Goal: Book appointment/travel/reservation

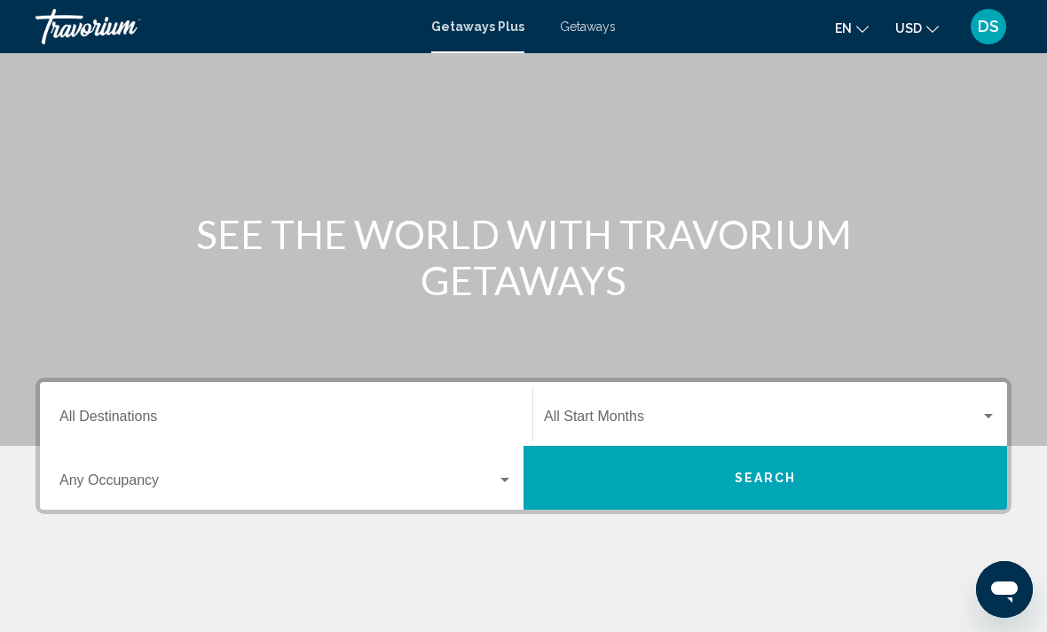
click at [129, 412] on input "Destination All Destinations" at bounding box center [285, 420] width 453 height 16
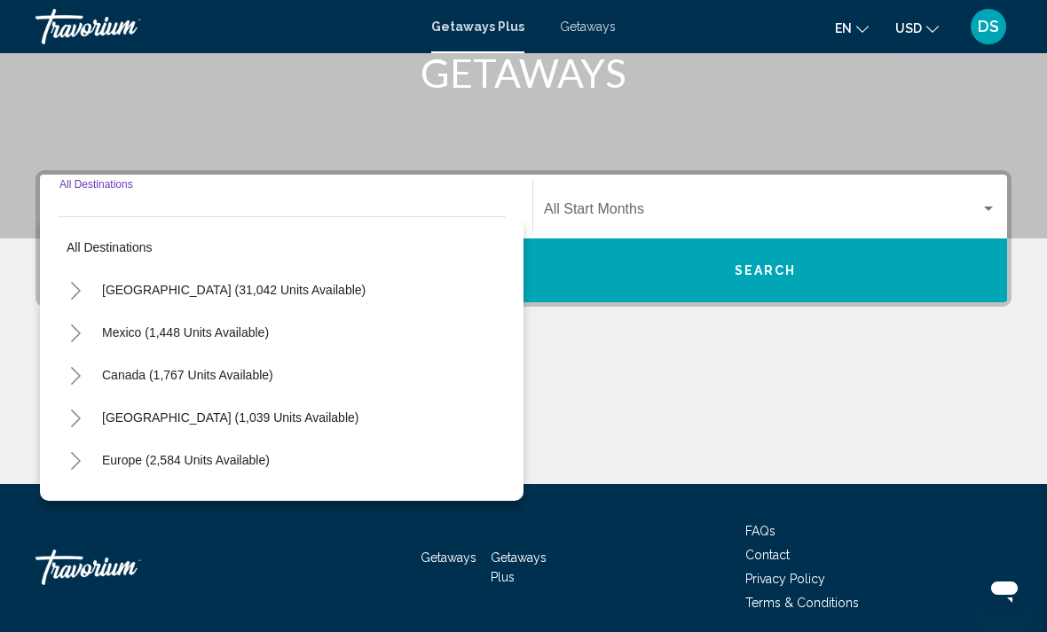
scroll to position [306, 0]
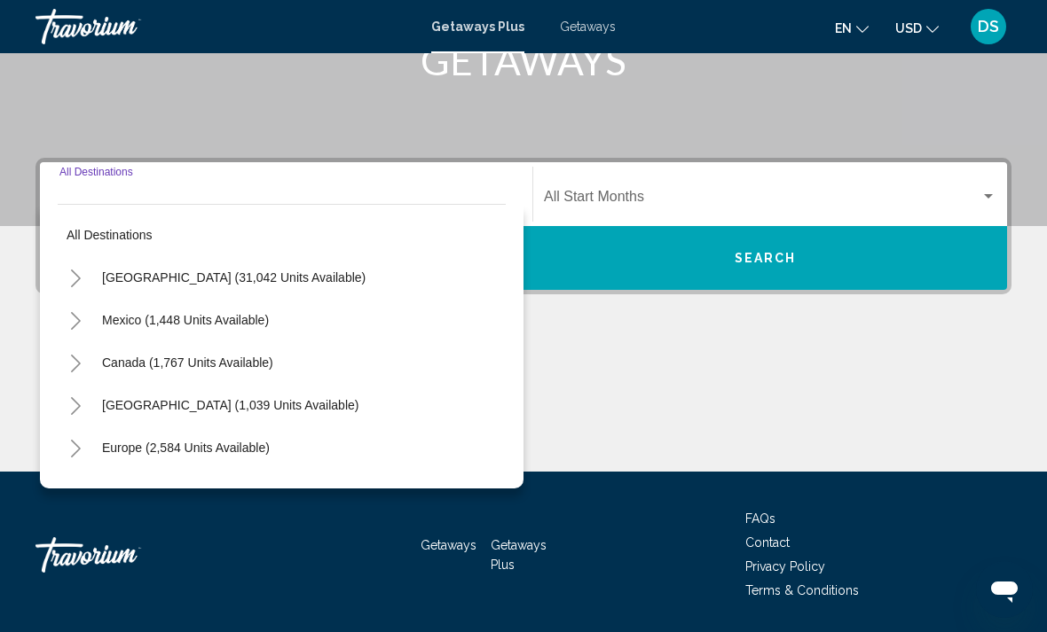
click at [93, 200] on input "Destination All Destinations" at bounding box center [285, 200] width 453 height 16
click at [143, 283] on span "[GEOGRAPHIC_DATA] (31,042 units available)" at bounding box center [233, 278] width 263 height 14
type input "**********"
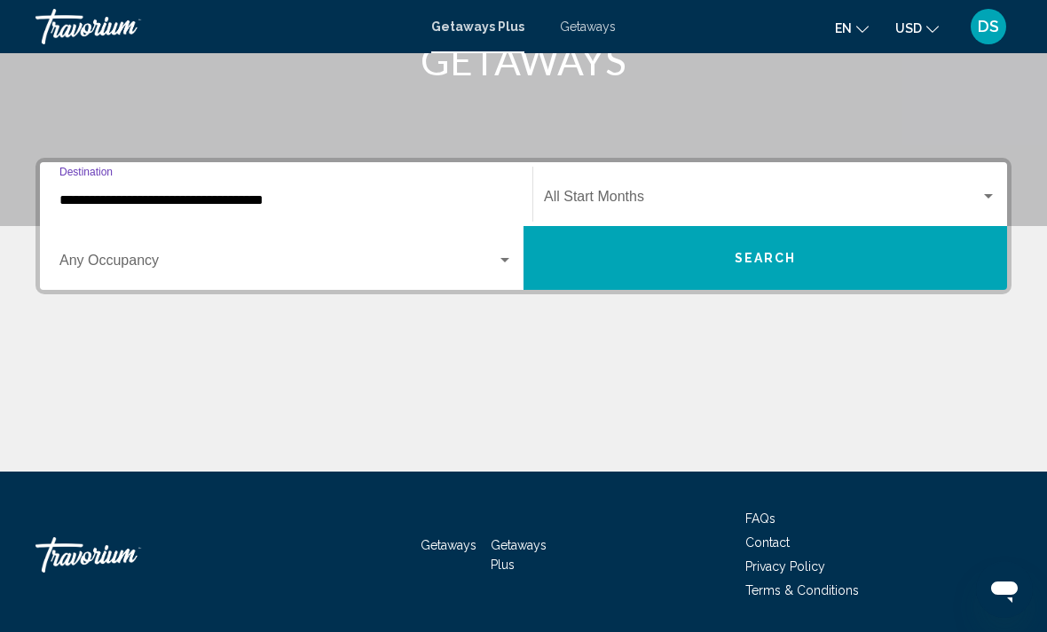
click at [122, 270] on span "Search widget" at bounding box center [277, 264] width 437 height 16
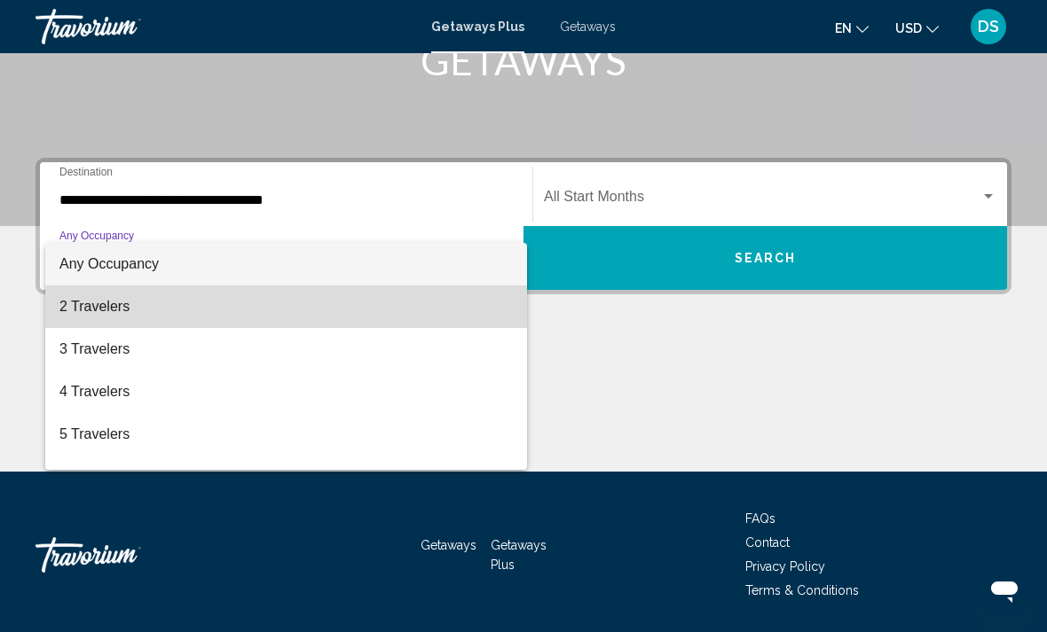
click at [83, 306] on span "2 Travelers" at bounding box center [285, 307] width 453 height 43
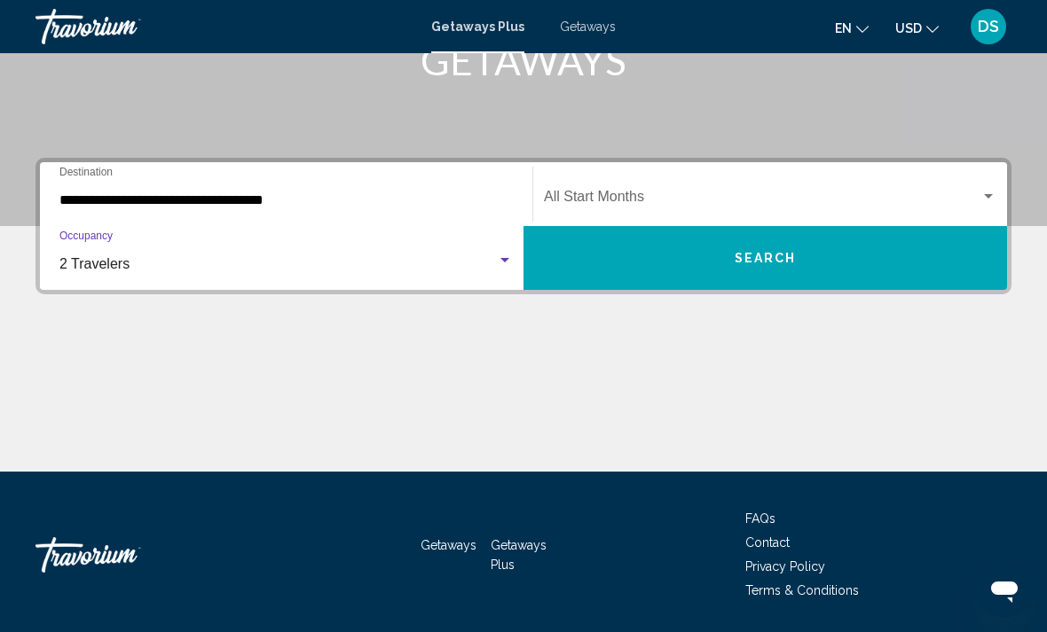
click at [667, 202] on span "Search widget" at bounding box center [762, 200] width 436 height 16
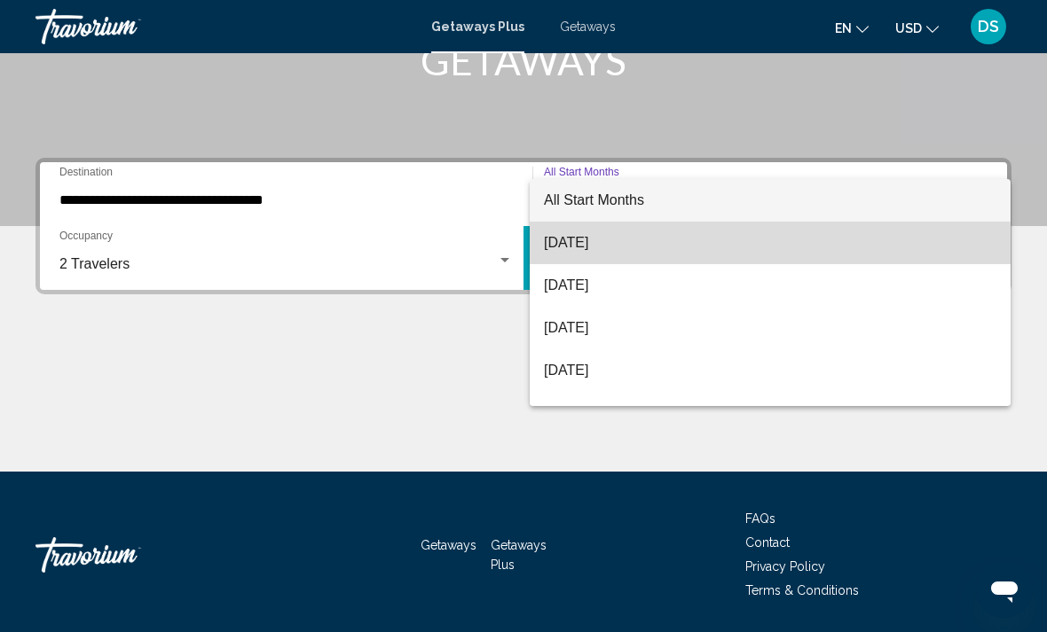
click at [656, 252] on span "[DATE]" at bounding box center [770, 243] width 452 height 43
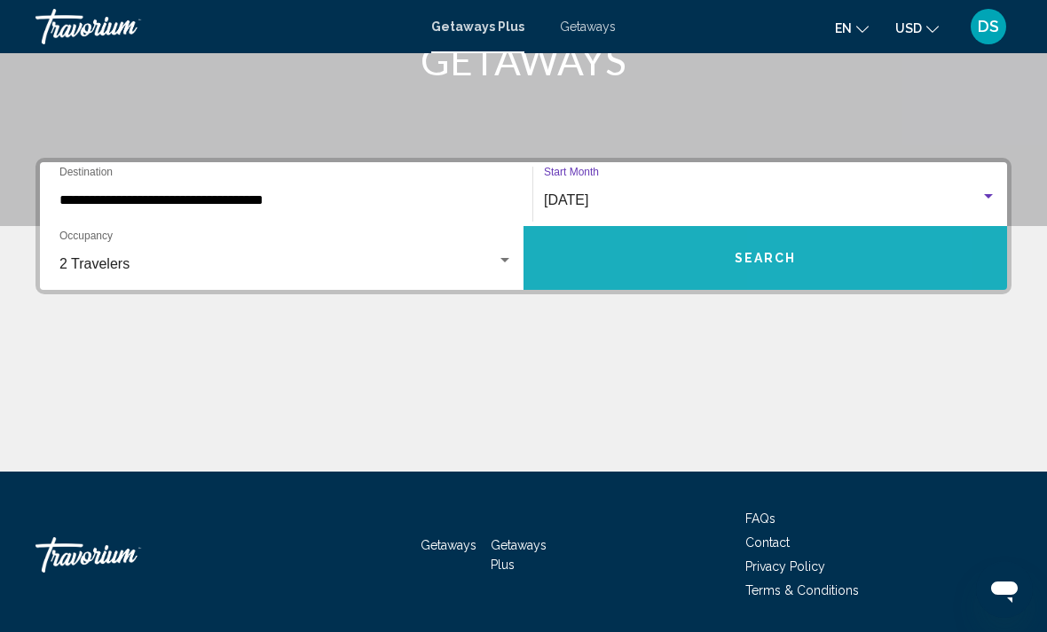
click at [847, 268] on button "Search" at bounding box center [764, 258] width 483 height 64
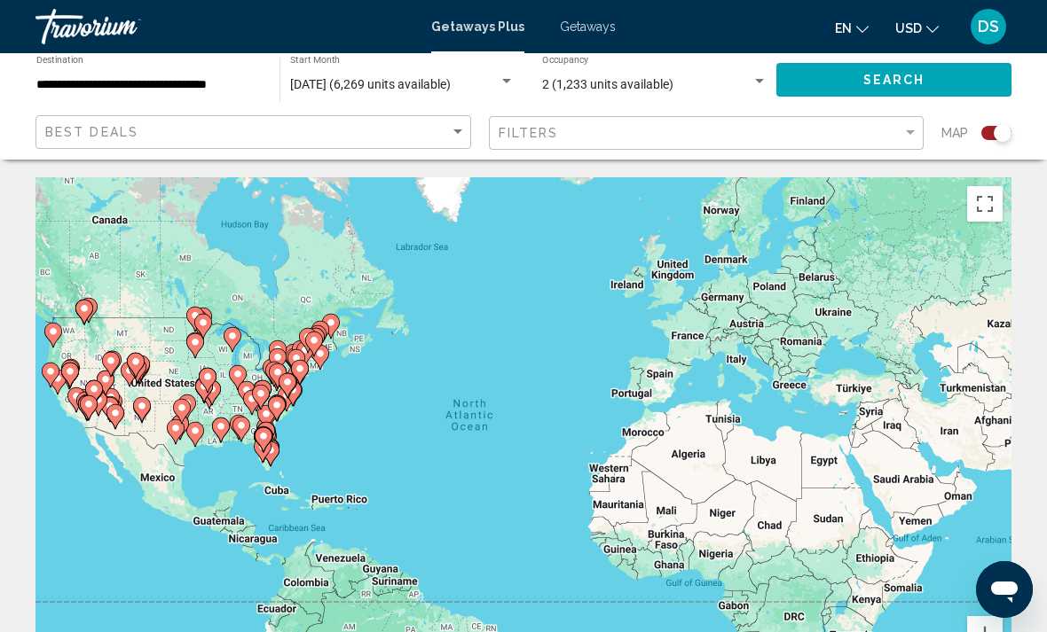
scroll to position [31, 0]
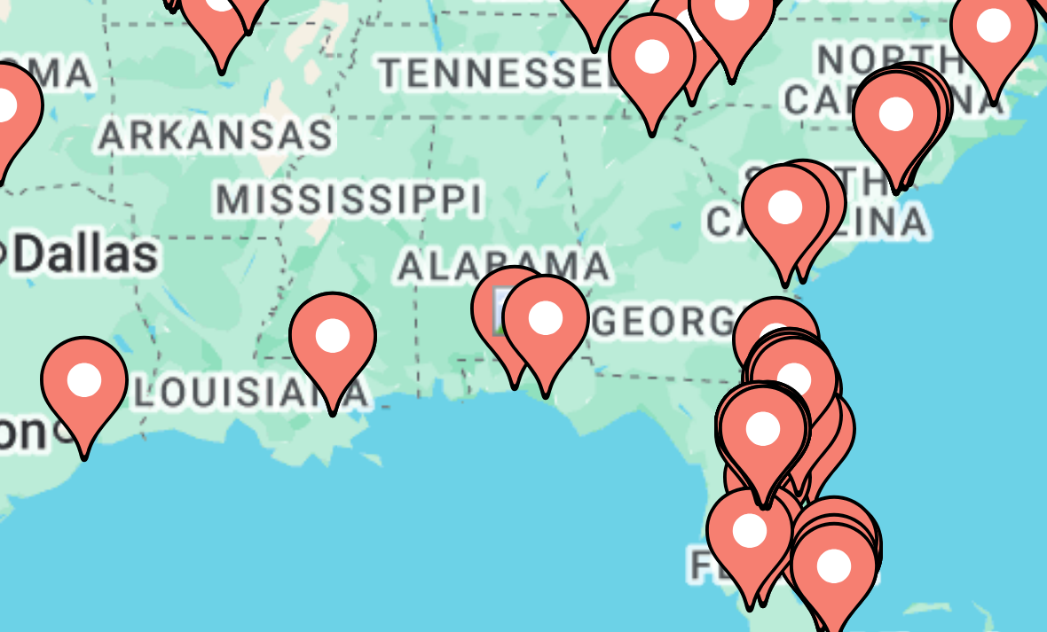
click at [277, 471] on icon "Main content" at bounding box center [285, 482] width 16 height 23
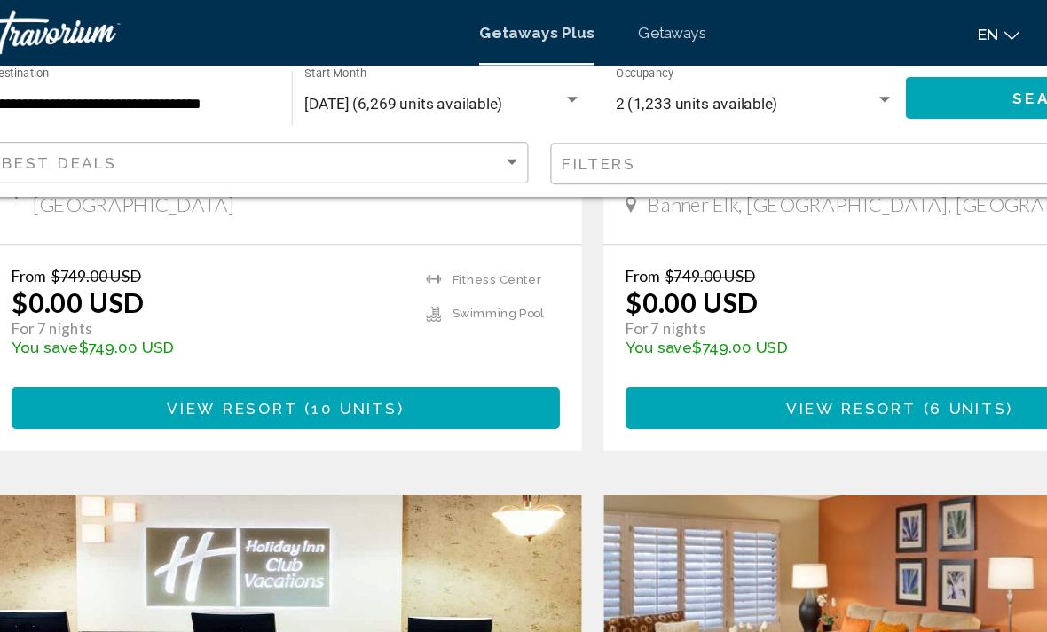
scroll to position [1636, 0]
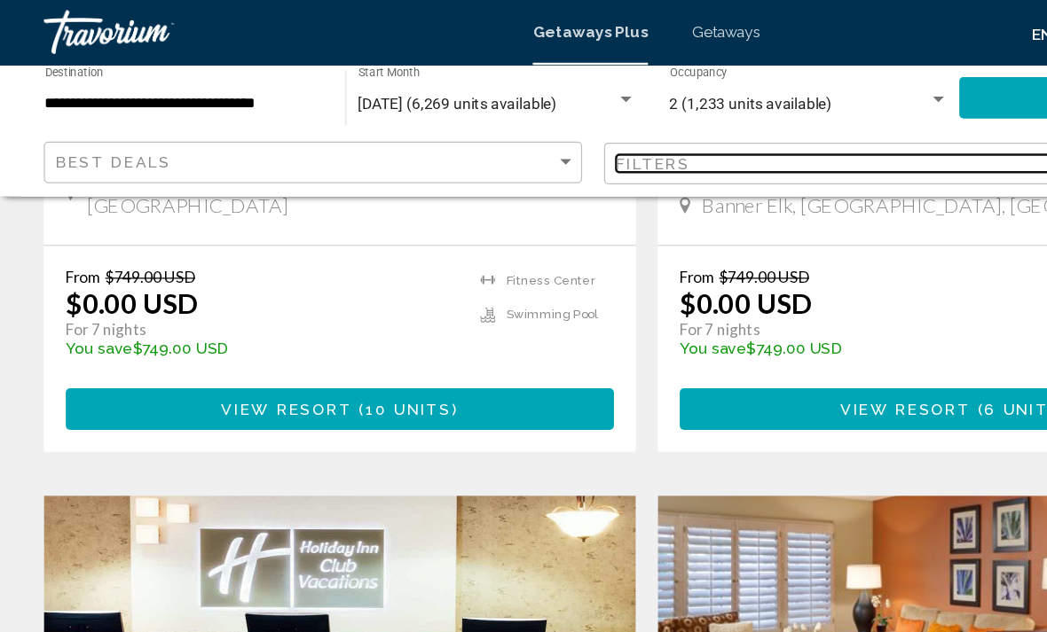
click at [550, 138] on span "Filters" at bounding box center [529, 133] width 60 height 14
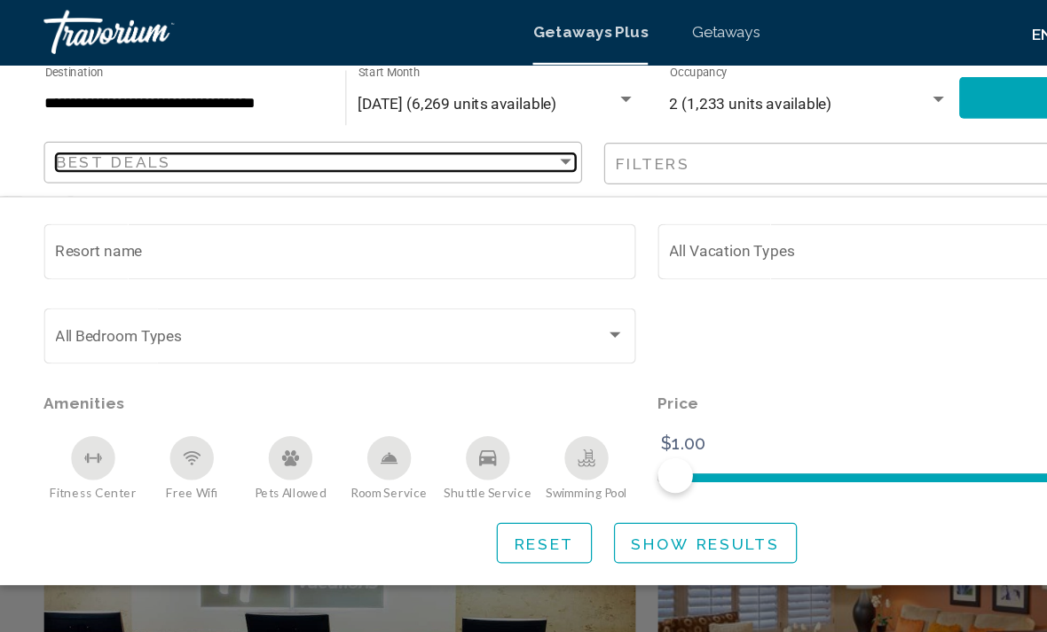
click at [445, 133] on div "Best Deals" at bounding box center [247, 132] width 405 height 14
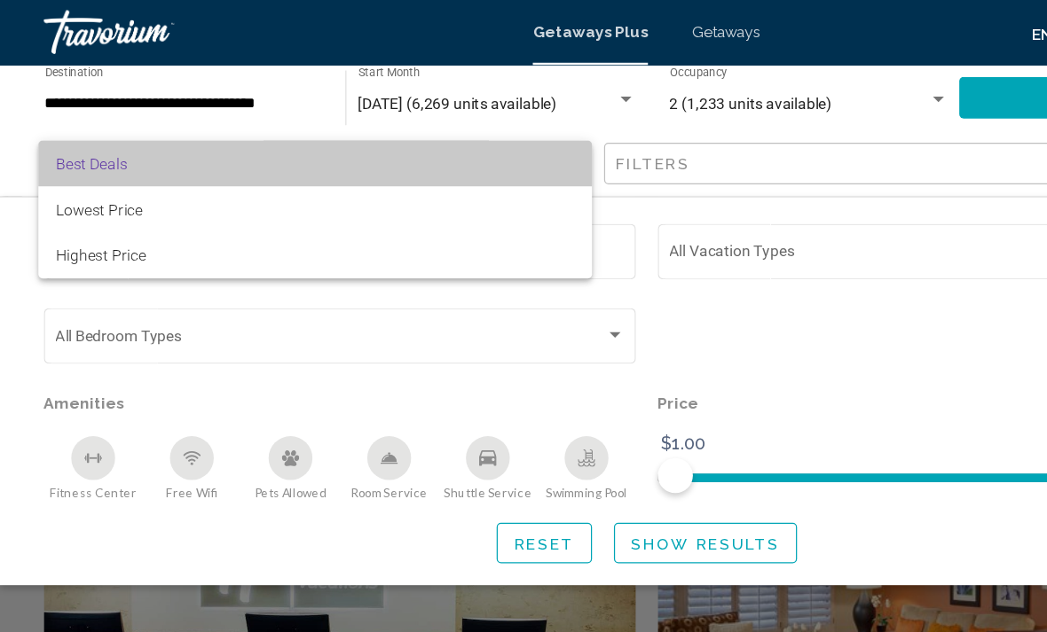
click at [431, 130] on span "Best Deals" at bounding box center [255, 132] width 420 height 37
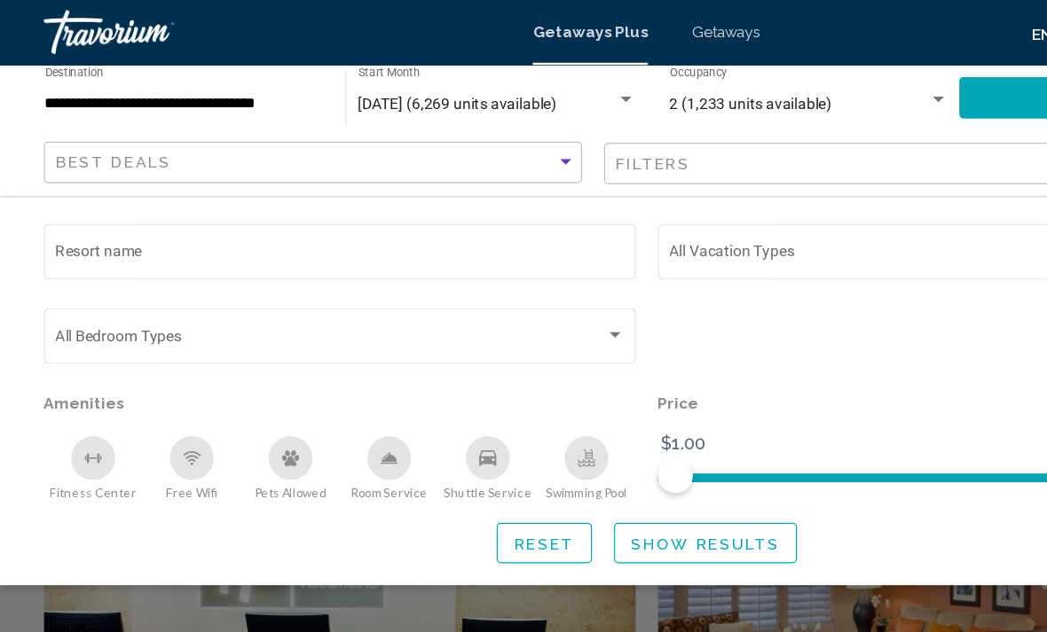
click at [476, 212] on input "Resort name" at bounding box center [275, 207] width 460 height 14
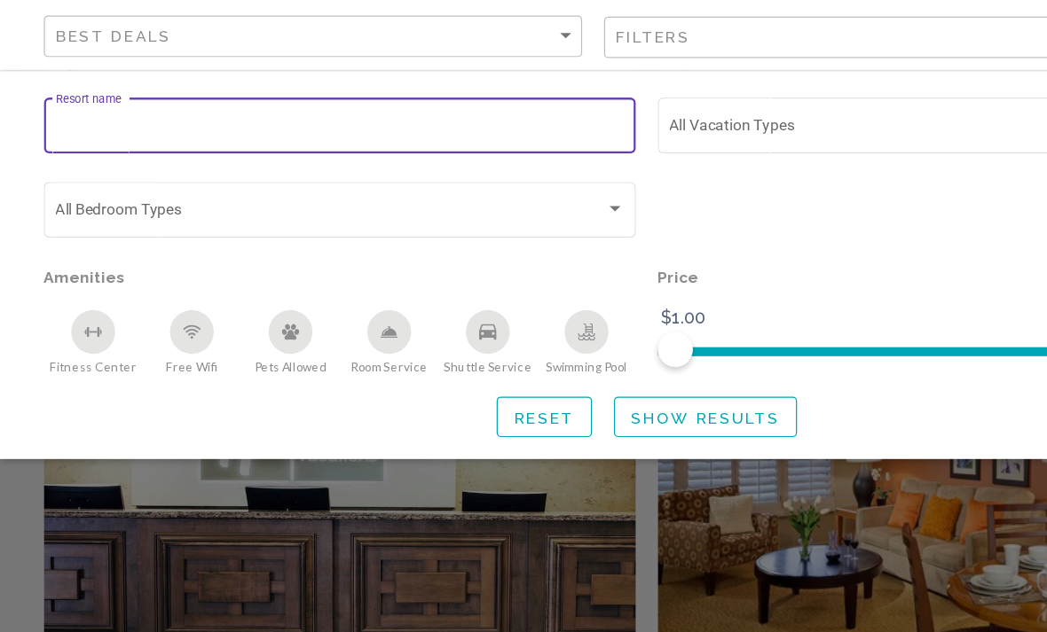
click at [782, 247] on div "Search widget" at bounding box center [771, 281] width 497 height 68
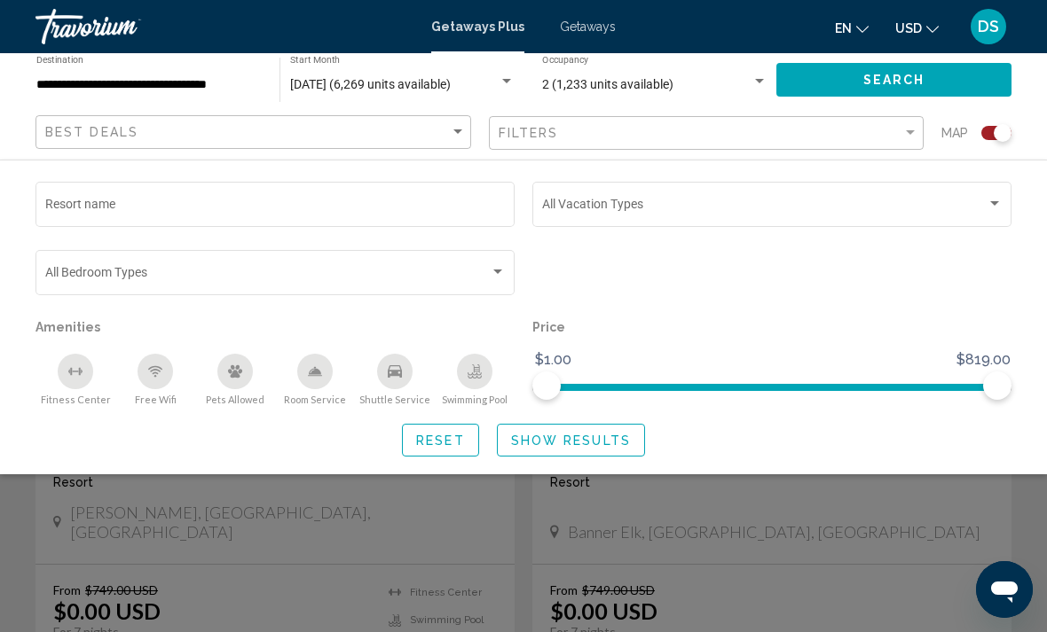
scroll to position [1223, 0]
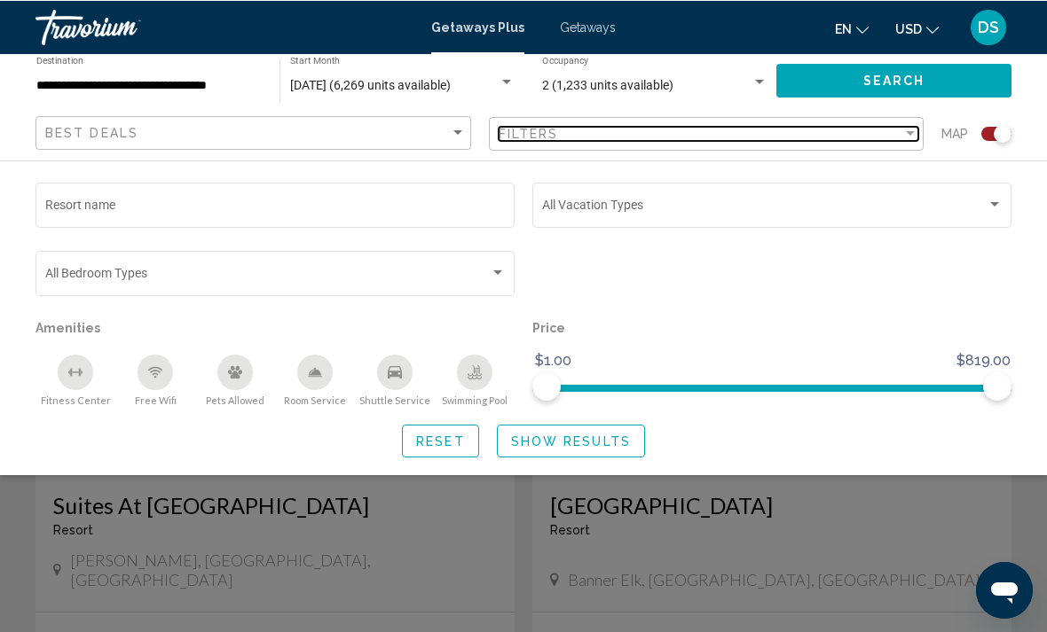
click at [837, 137] on div "Filters" at bounding box center [701, 133] width 405 height 14
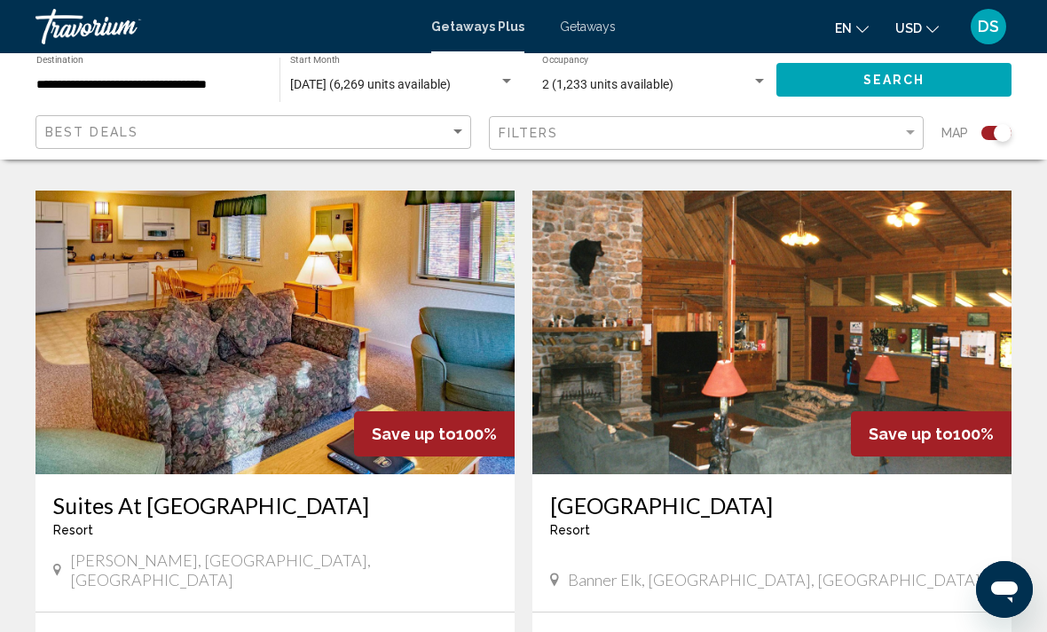
click at [959, 130] on span "Map" at bounding box center [954, 133] width 27 height 25
click at [944, 138] on span "Map" at bounding box center [954, 133] width 27 height 25
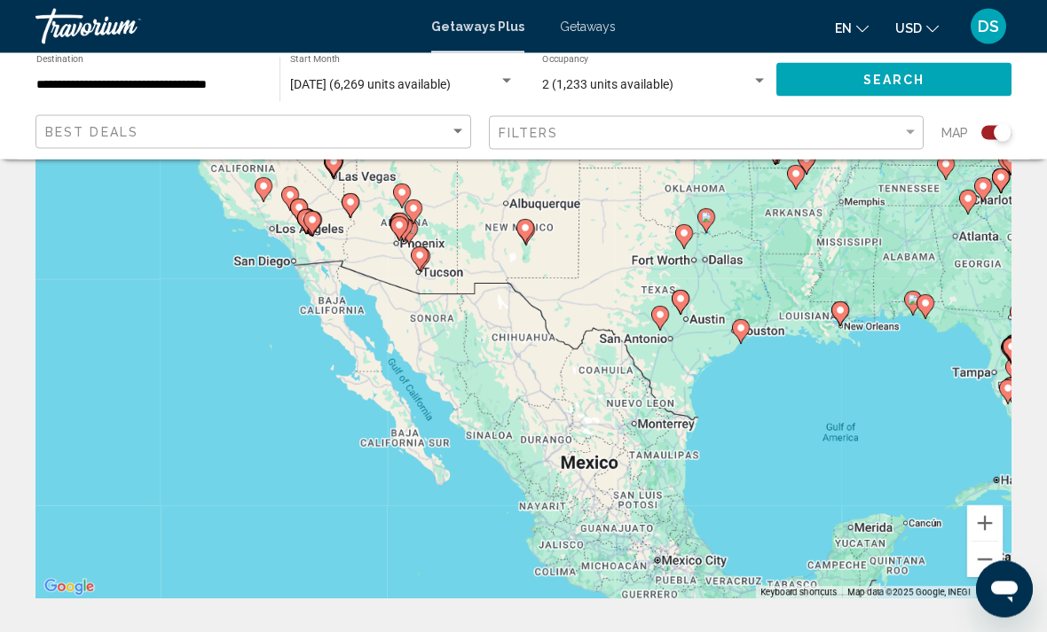
scroll to position [0, 0]
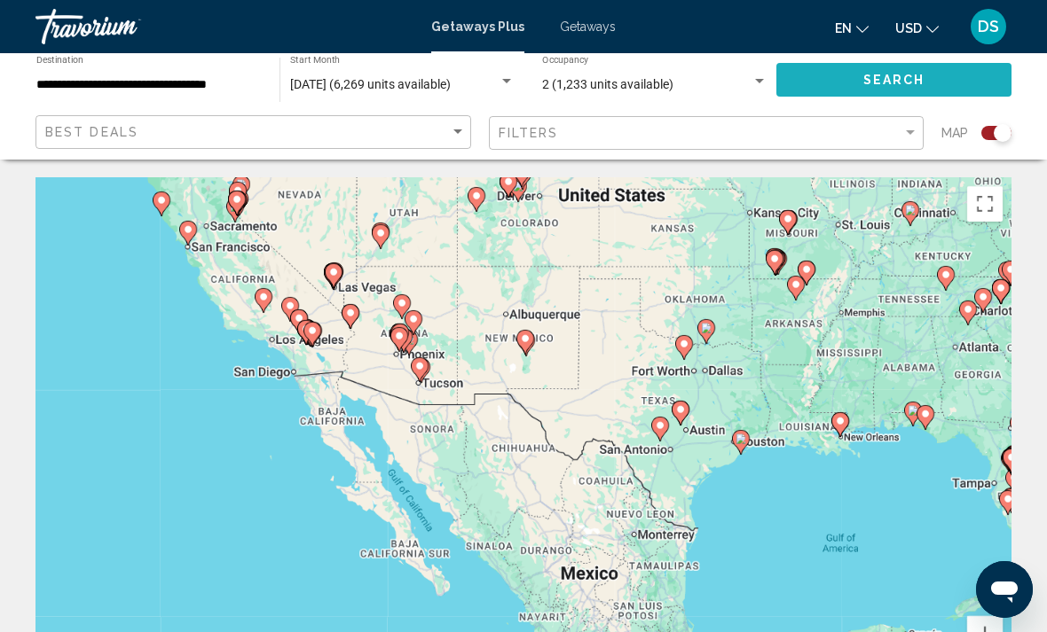
click at [872, 87] on span "Search" at bounding box center [894, 81] width 62 height 14
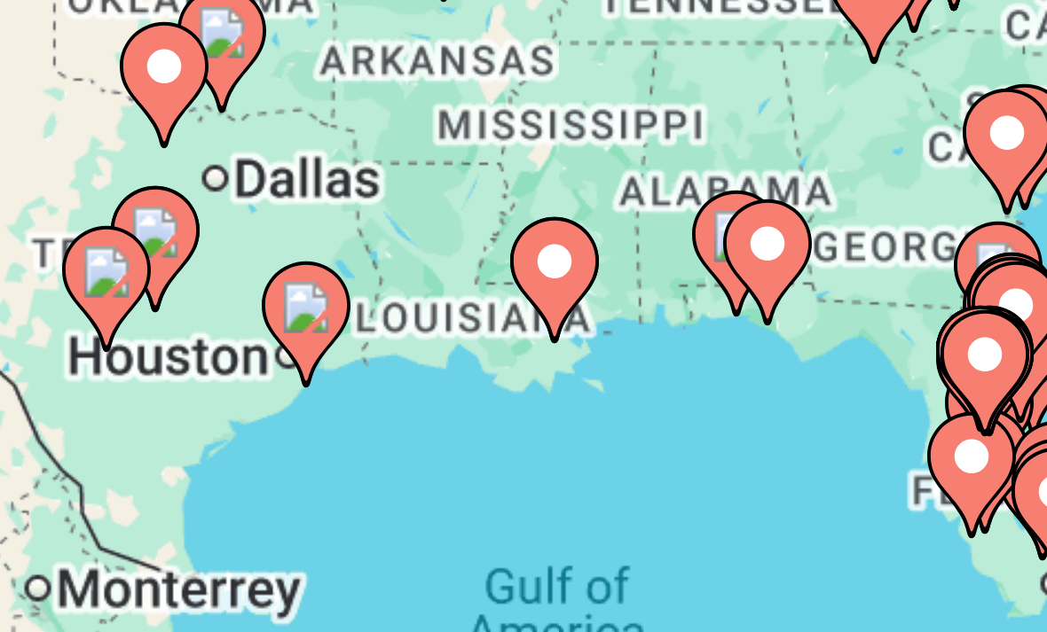
scroll to position [3, 0]
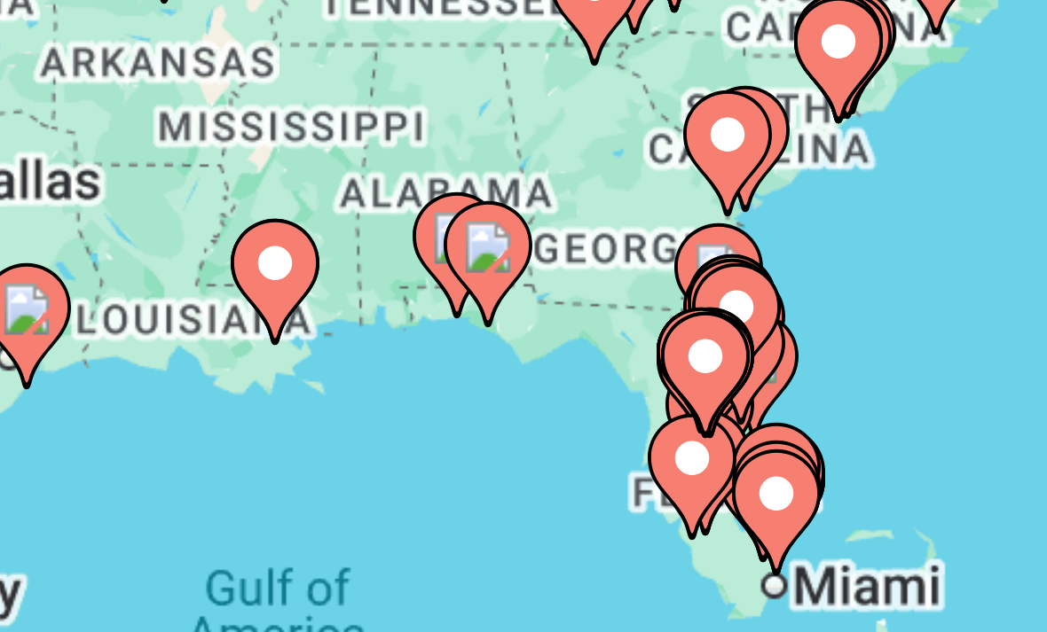
click at [769, 538] on image "Main content" at bounding box center [774, 543] width 11 height 11
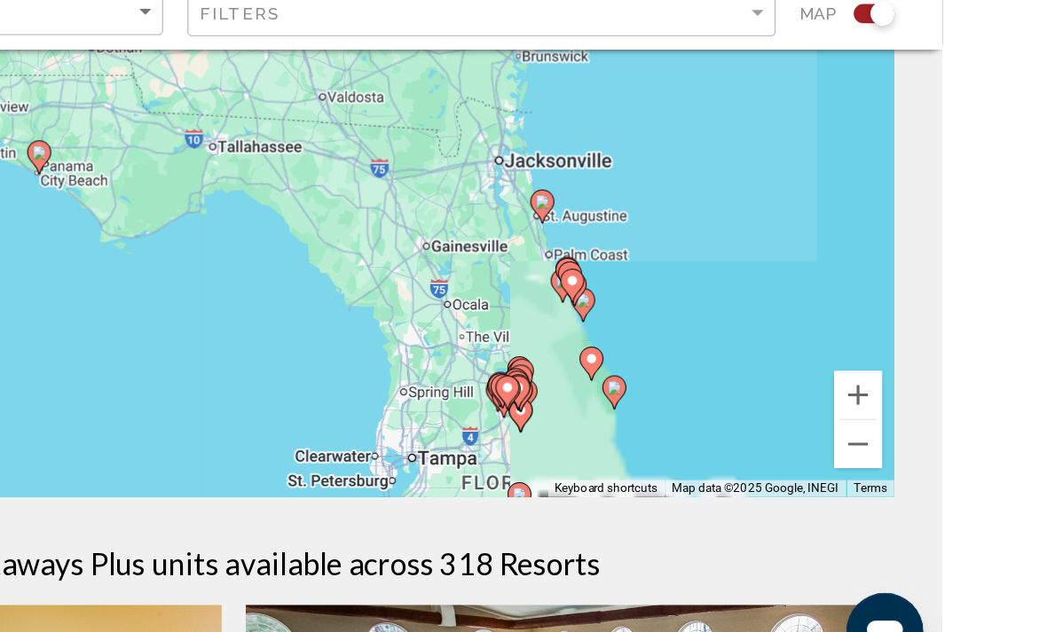
scroll to position [225, 0]
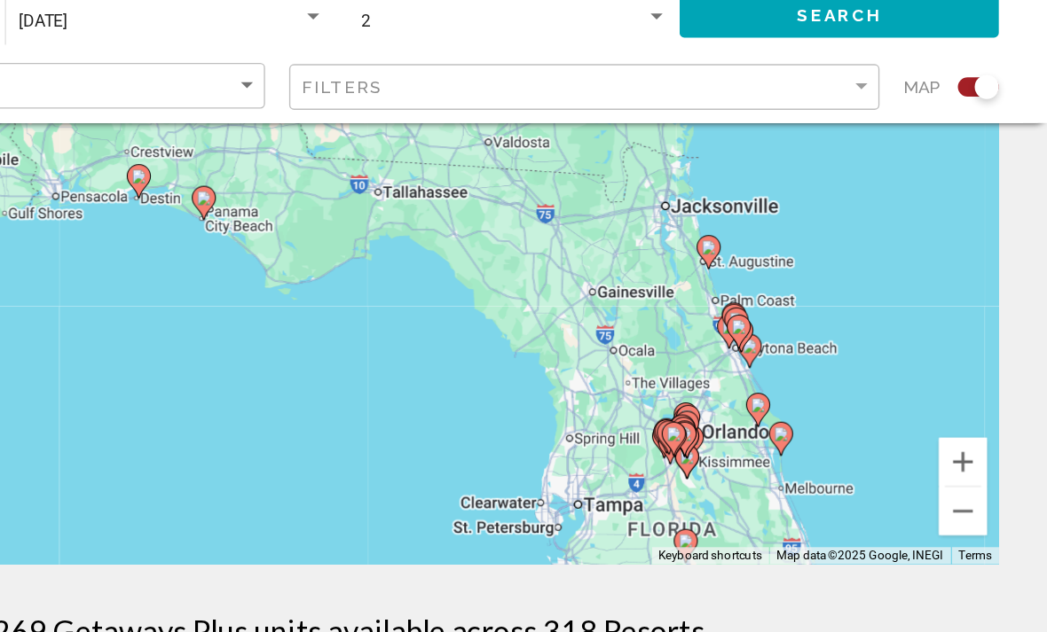
type input "**********"
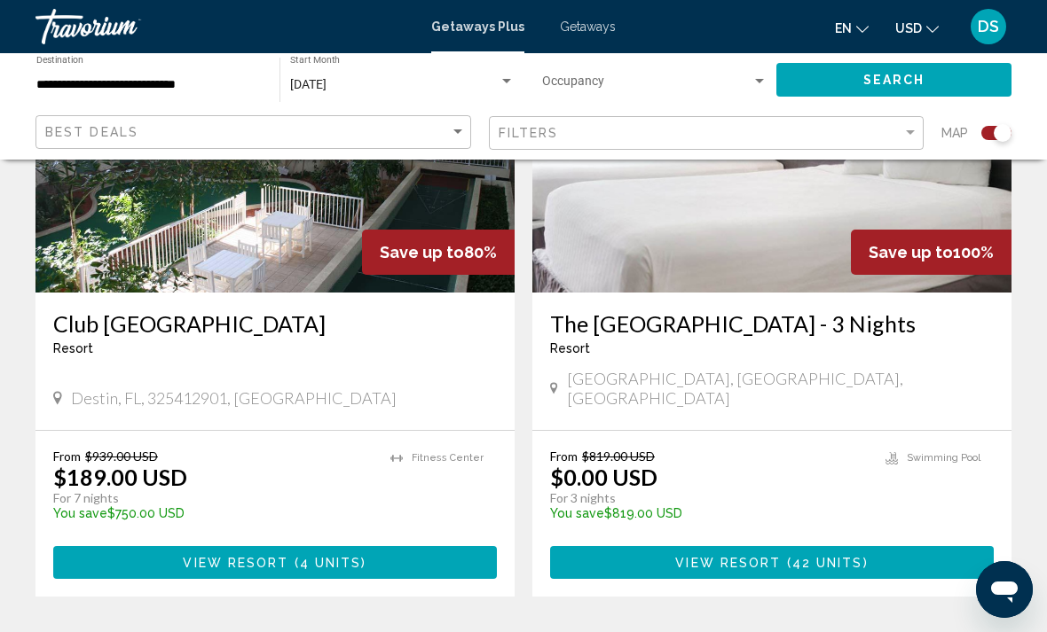
scroll to position [789, 0]
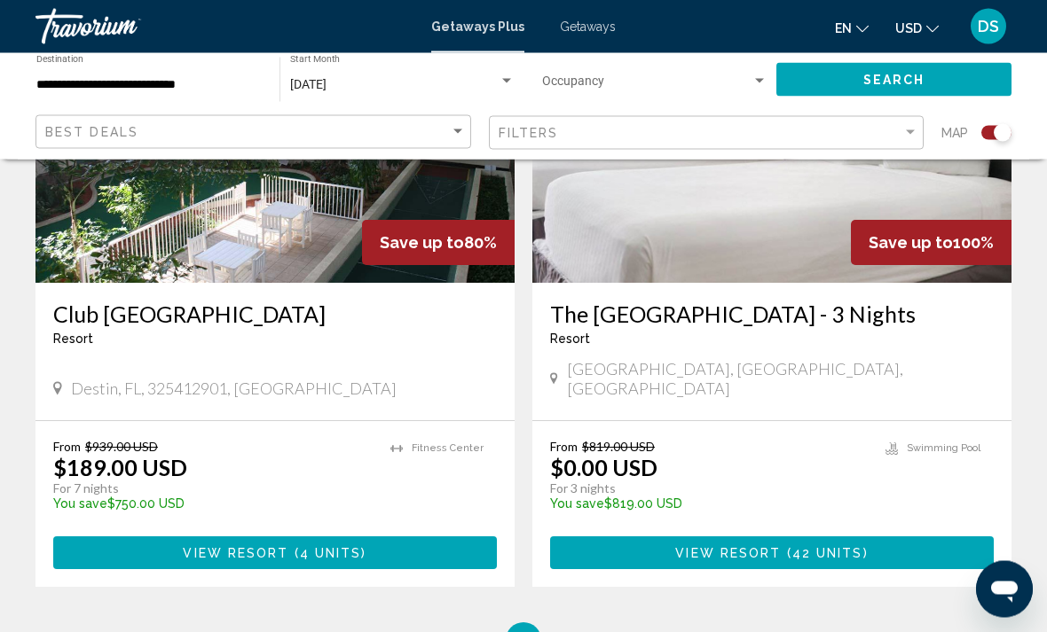
click at [145, 261] on img "Main content" at bounding box center [274, 142] width 479 height 284
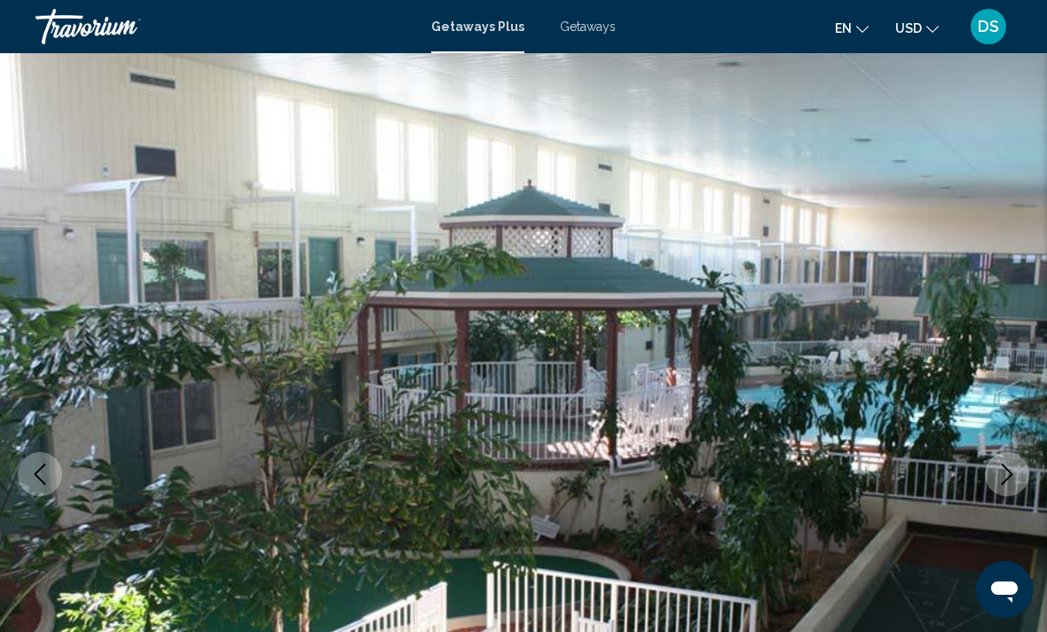
click at [38, 481] on icon "Previous image" at bounding box center [39, 474] width 21 height 21
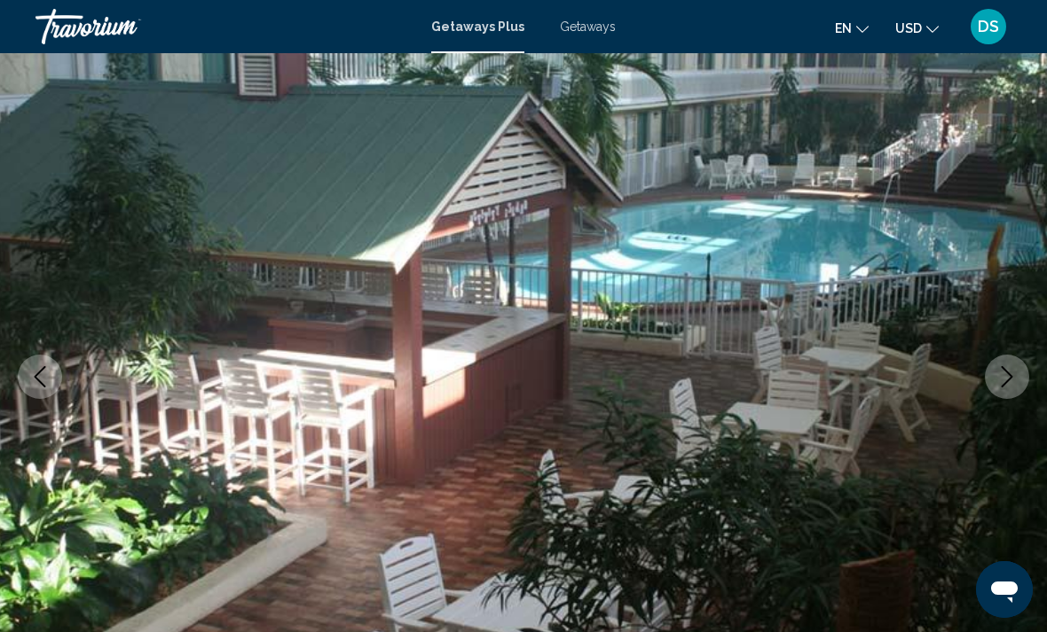
scroll to position [93, 0]
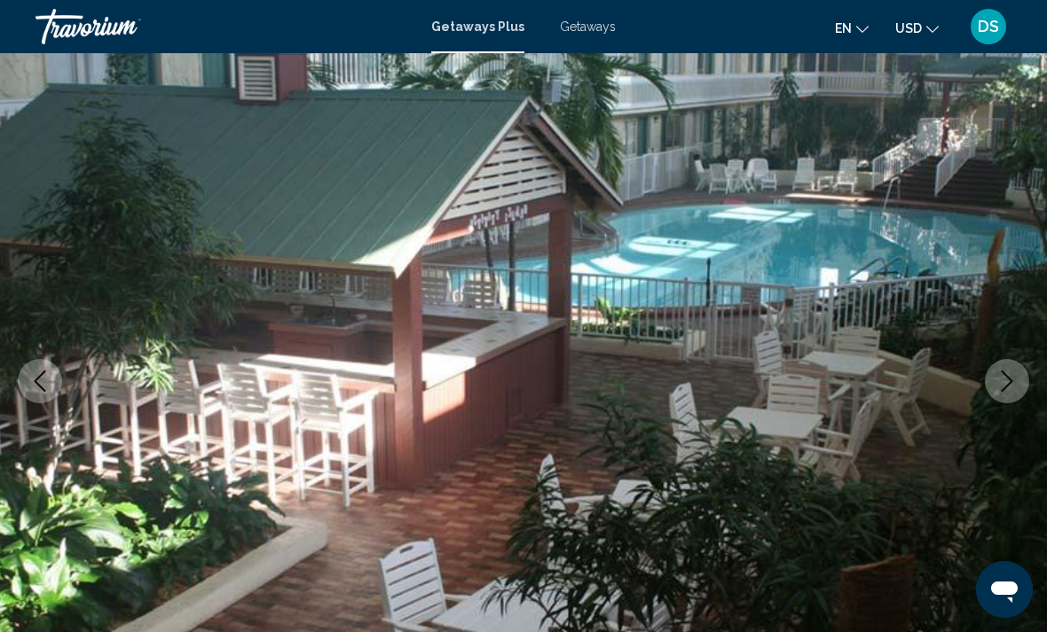
click at [52, 391] on button "Previous image" at bounding box center [40, 381] width 44 height 44
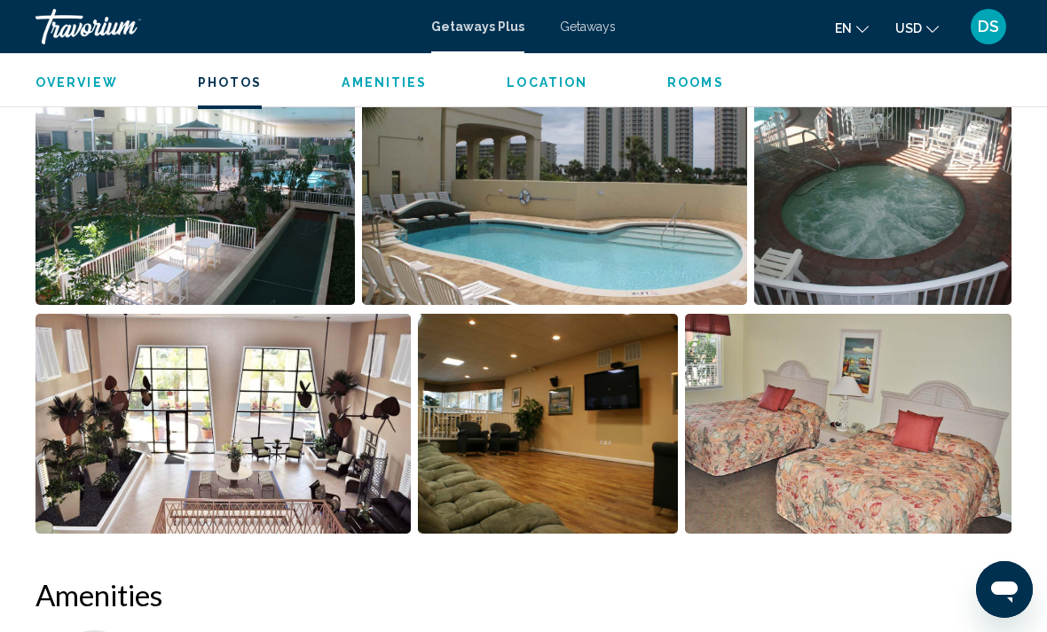
scroll to position [1196, 0]
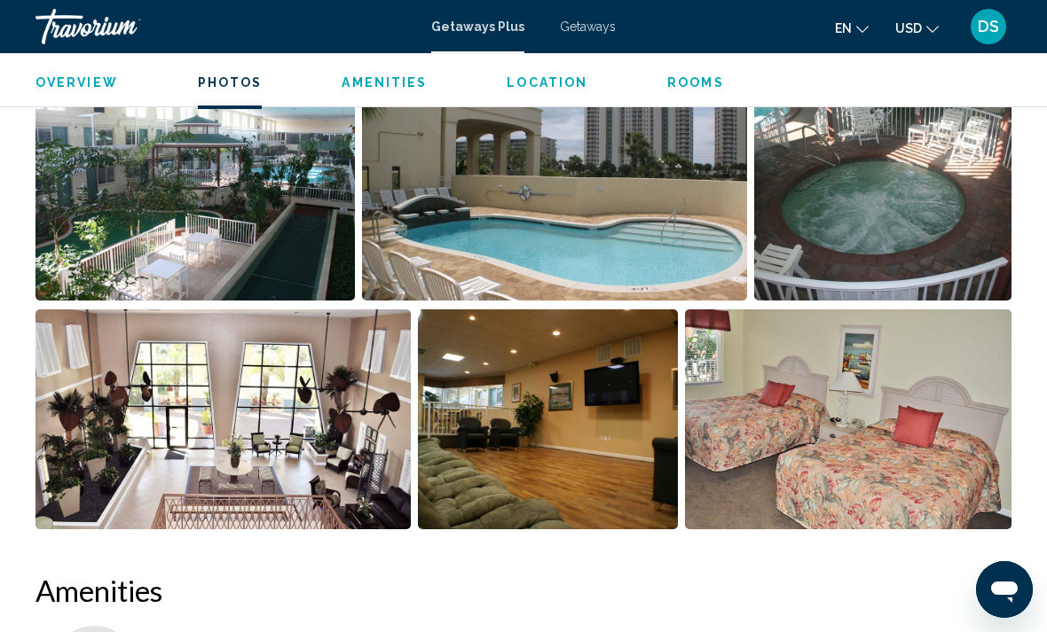
click at [115, 374] on img "Open full-screen image slider" at bounding box center [222, 420] width 375 height 220
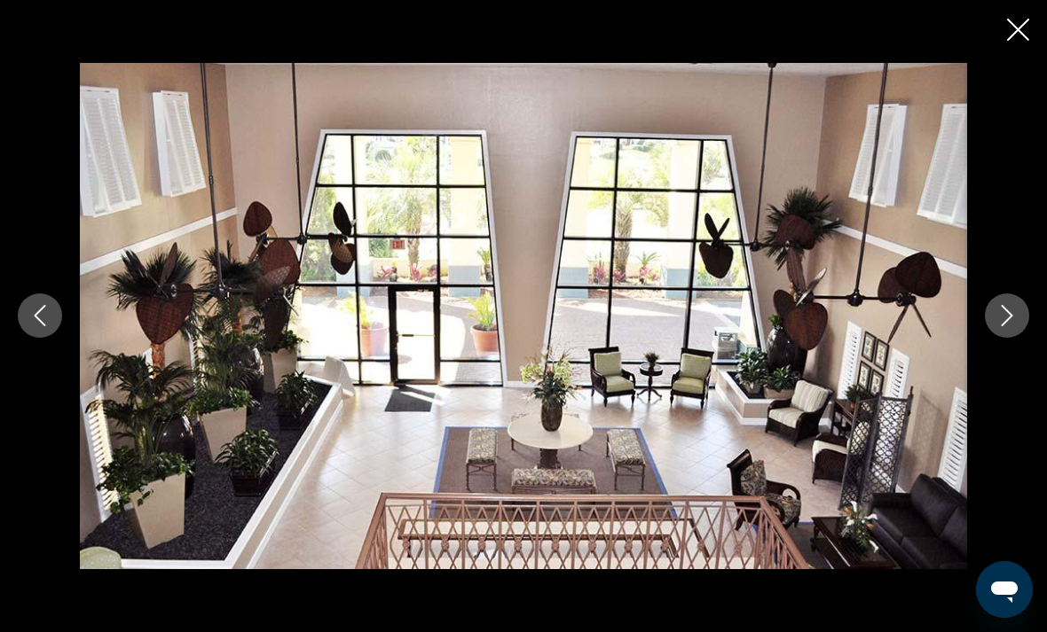
scroll to position [687, 0]
click at [1016, 27] on icon "Close slideshow" at bounding box center [1018, 30] width 22 height 22
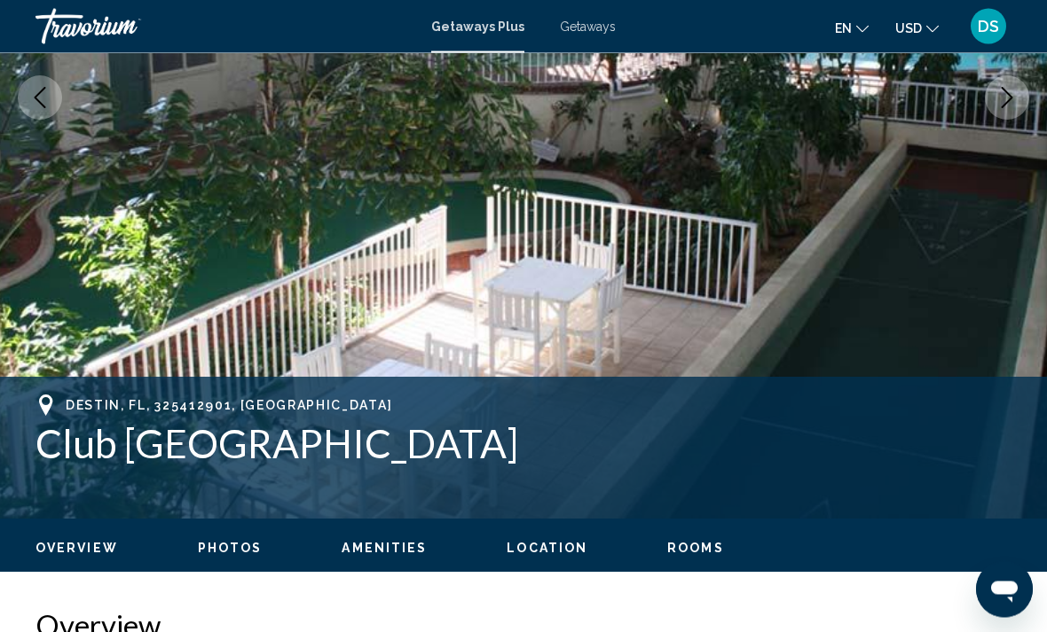
scroll to position [377, 0]
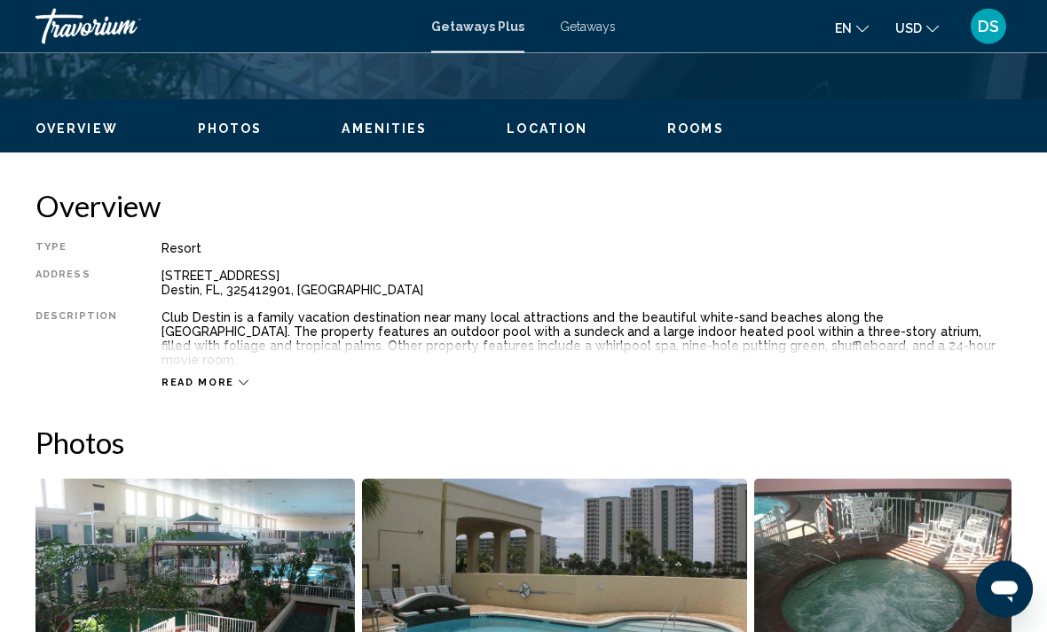
click at [177, 378] on span "Read more" at bounding box center [197, 384] width 73 height 12
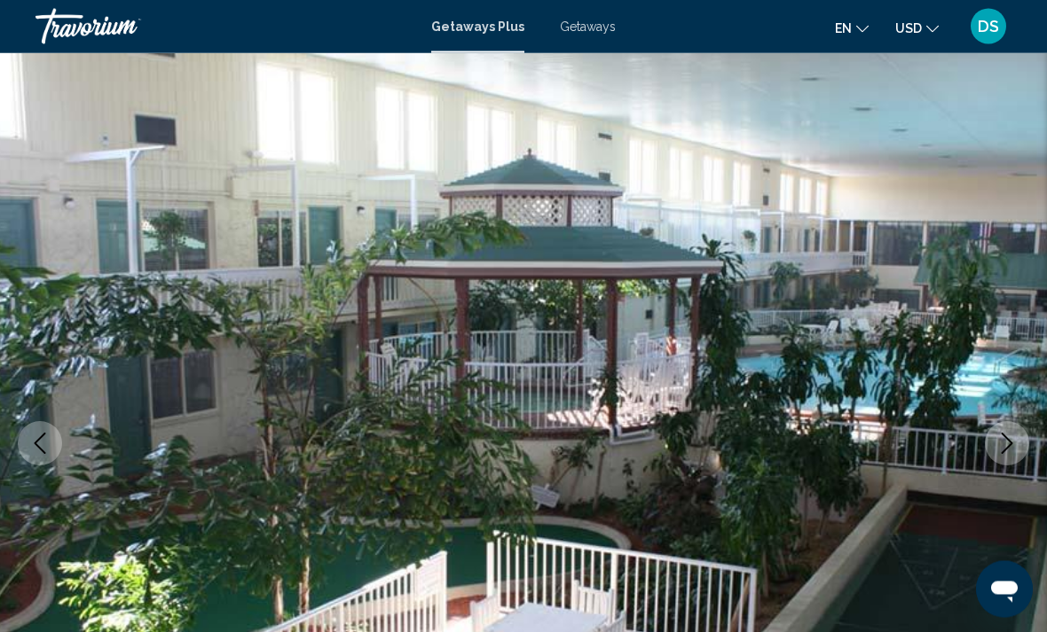
scroll to position [0, 0]
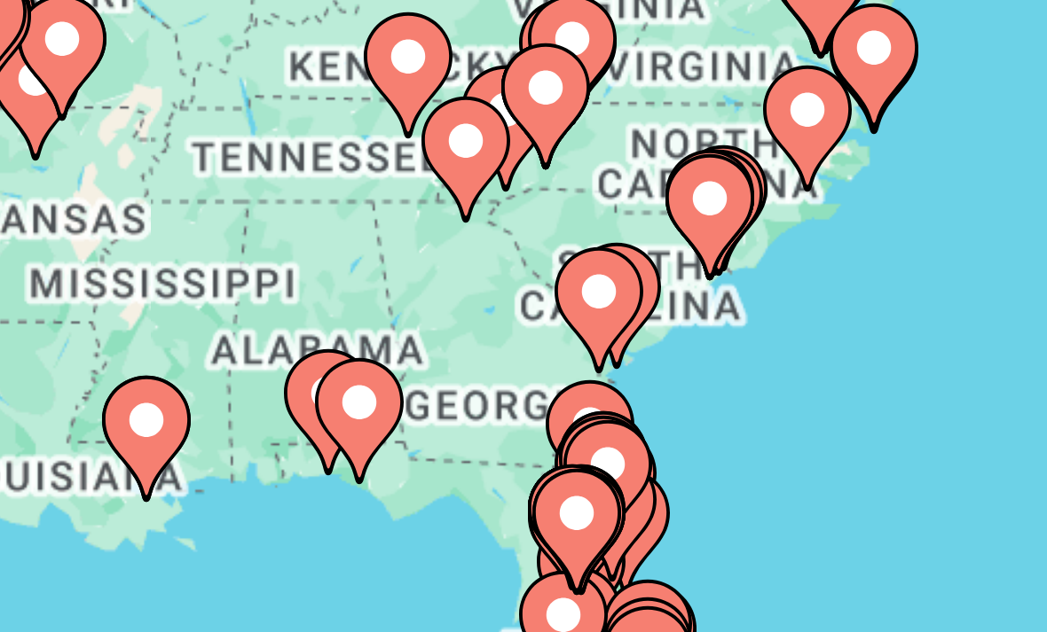
click at [216, 428] on icon "Main content" at bounding box center [224, 439] width 16 height 23
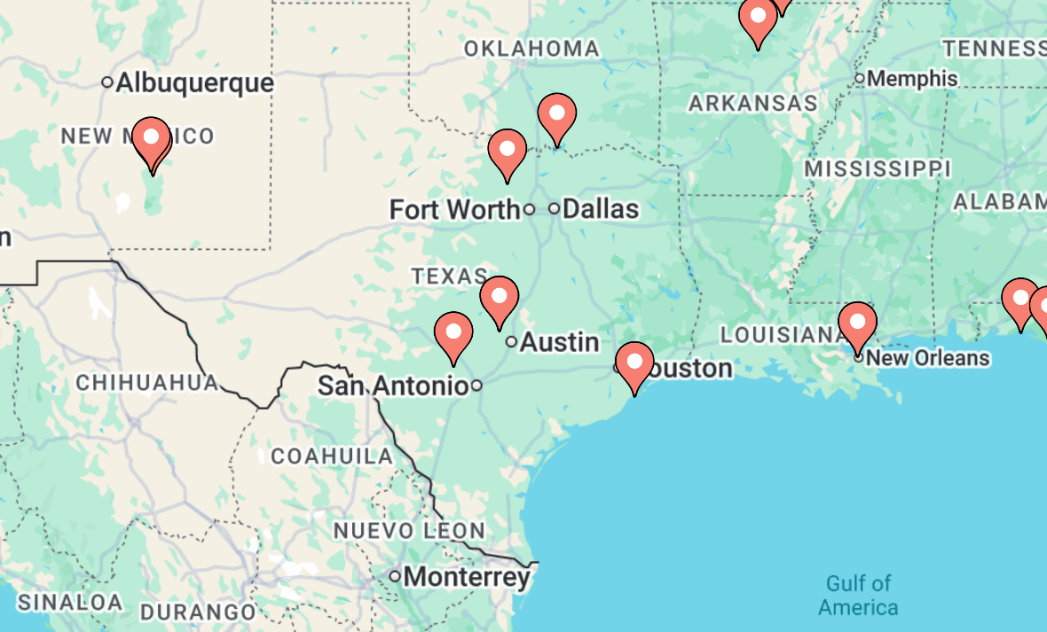
scroll to position [11, 0]
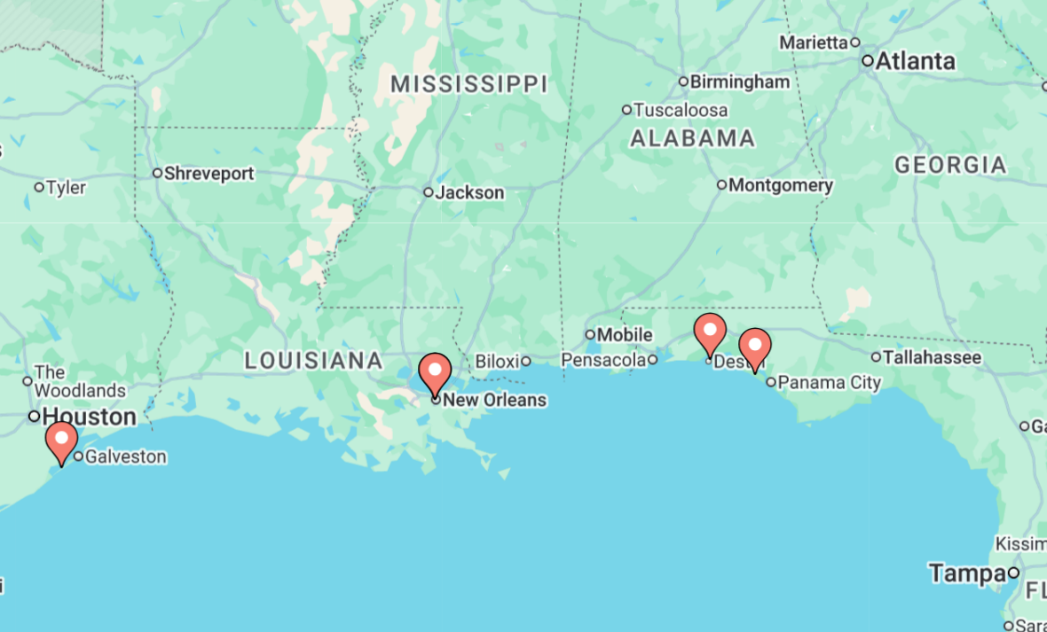
click at [481, 408] on icon "Main content" at bounding box center [489, 419] width 16 height 23
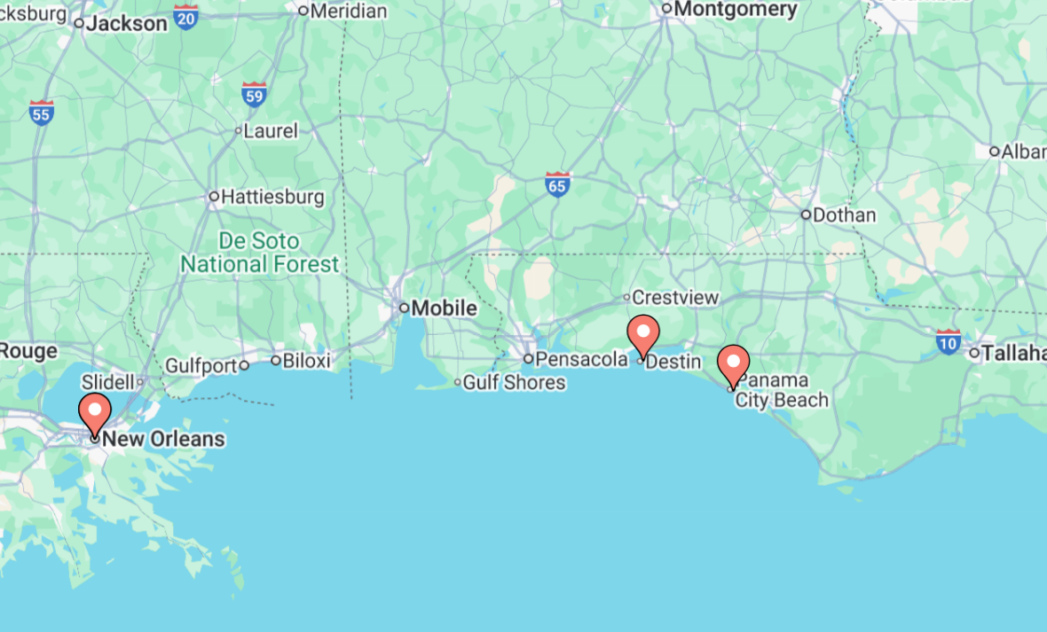
click at [445, 409] on icon "Main content" at bounding box center [453, 420] width 16 height 23
type input "**********"
click at [445, 409] on icon "Main content" at bounding box center [453, 420] width 16 height 23
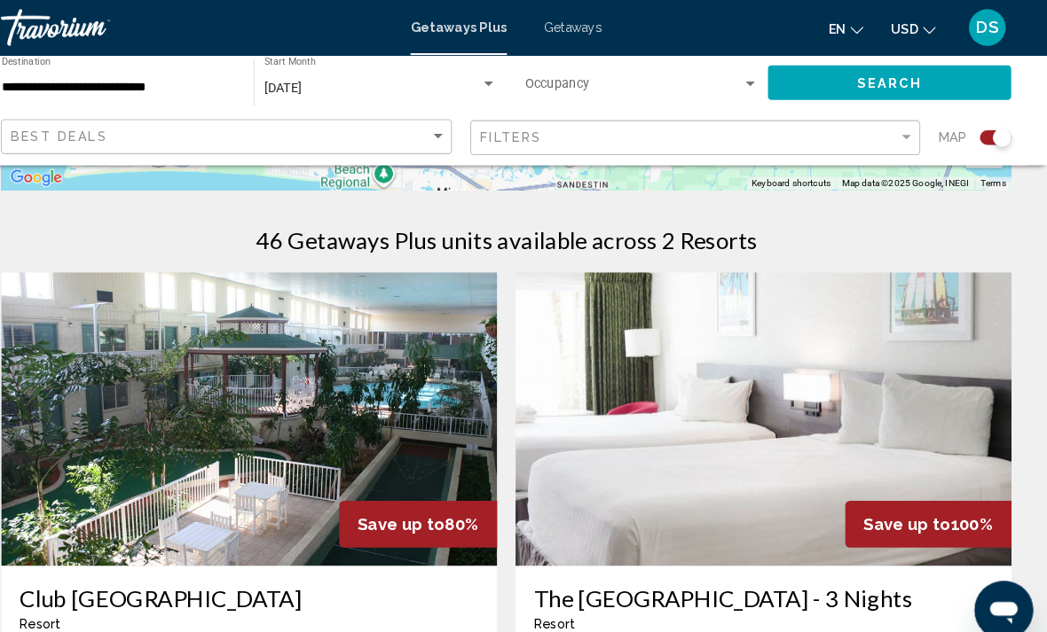
scroll to position [523, 0]
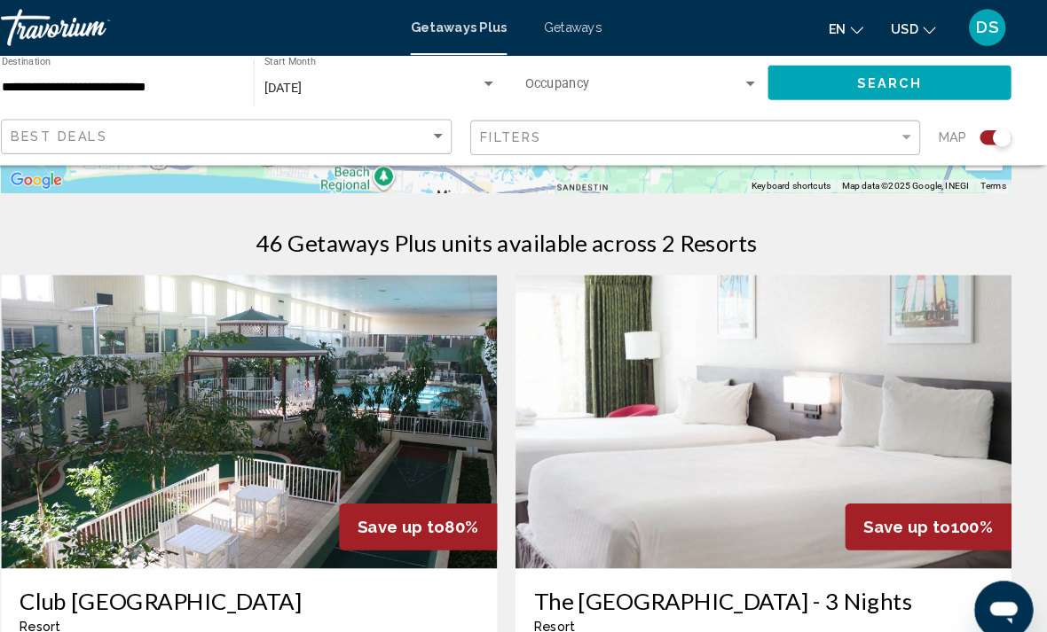
click at [786, 329] on img "Main content" at bounding box center [771, 408] width 479 height 284
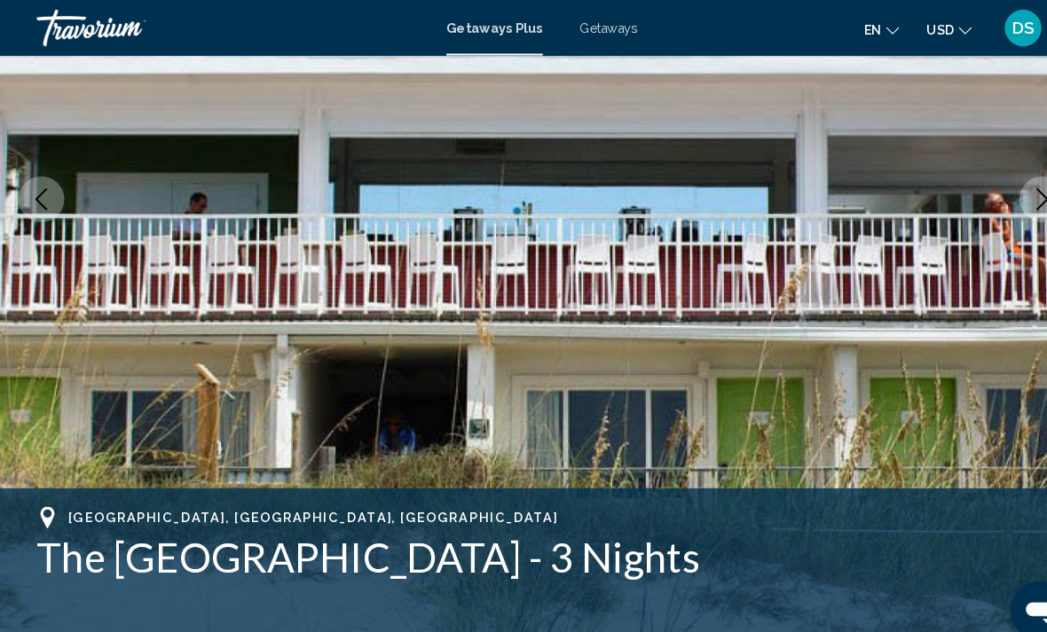
scroll to position [280, 0]
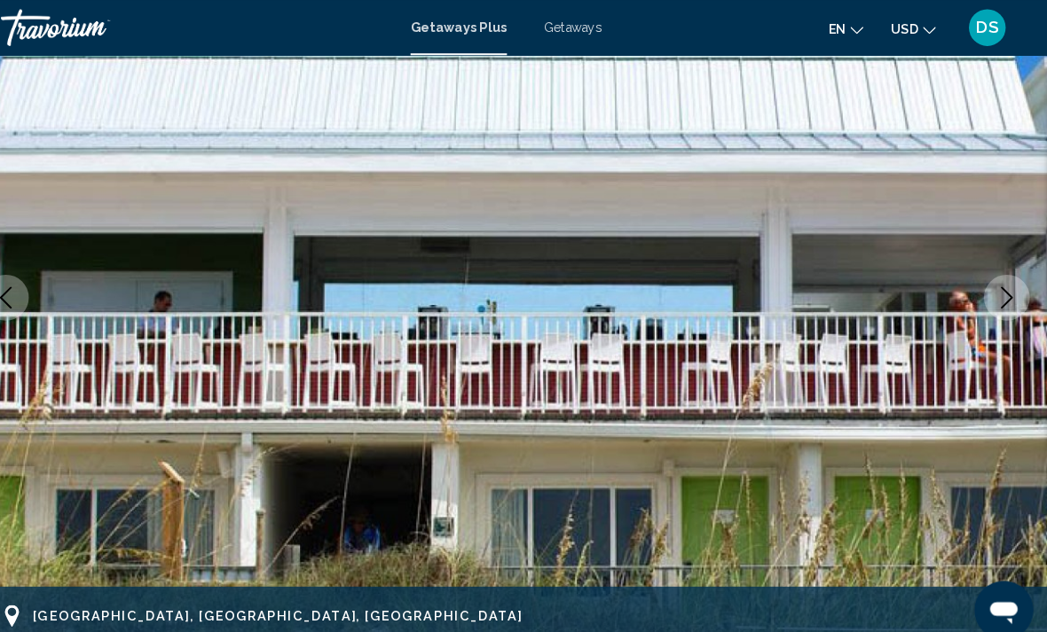
click at [996, 279] on icon "Next image" at bounding box center [1006, 287] width 21 height 21
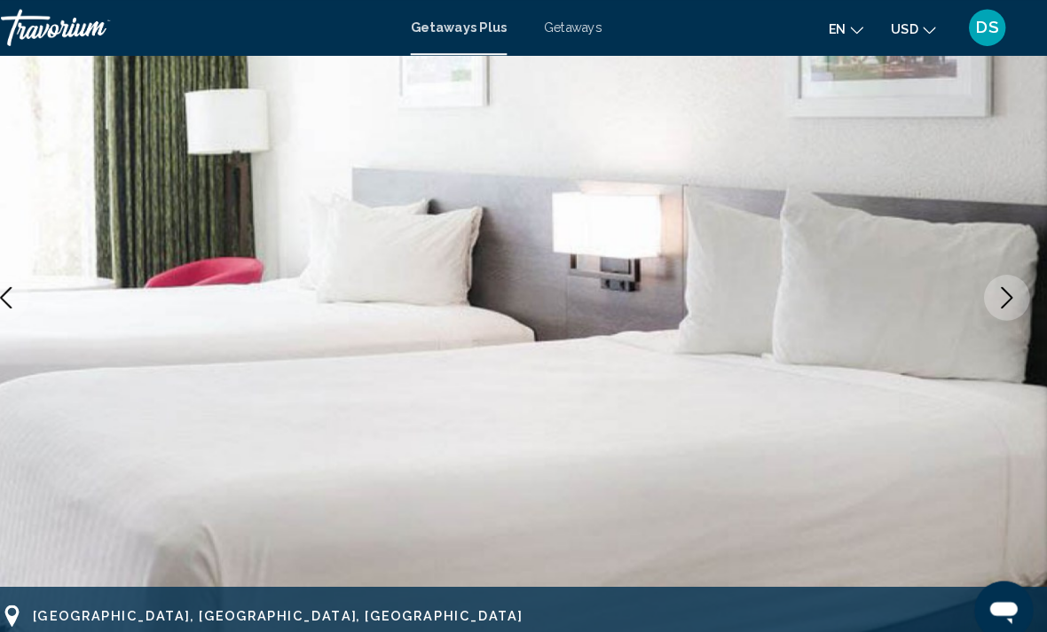
scroll to position [187, 0]
click at [985, 285] on button "Next image" at bounding box center [1007, 287] width 44 height 44
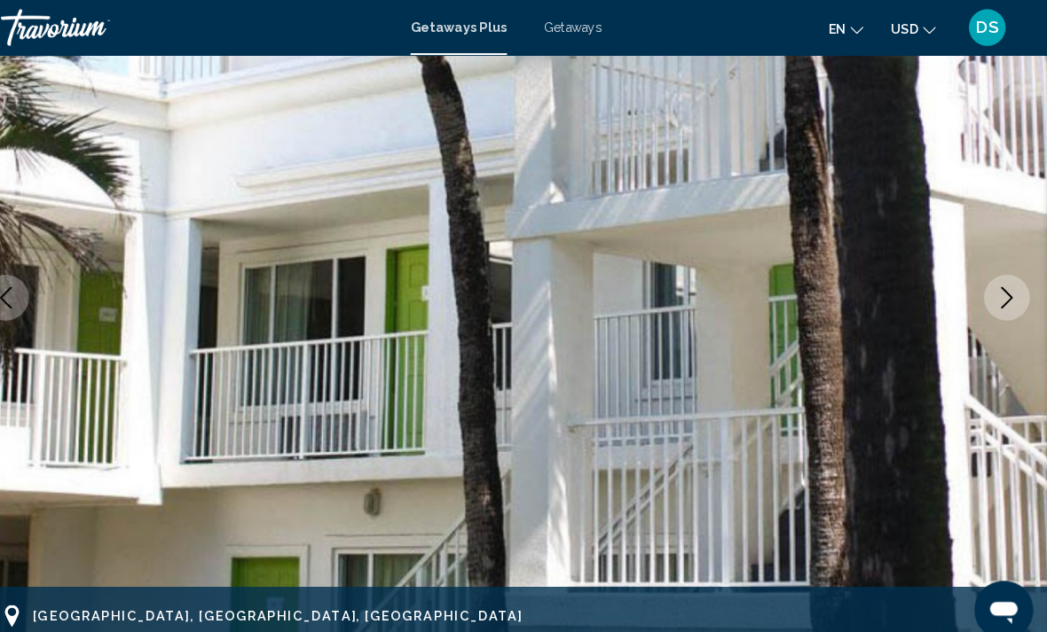
click at [996, 279] on icon "Next image" at bounding box center [1006, 287] width 21 height 21
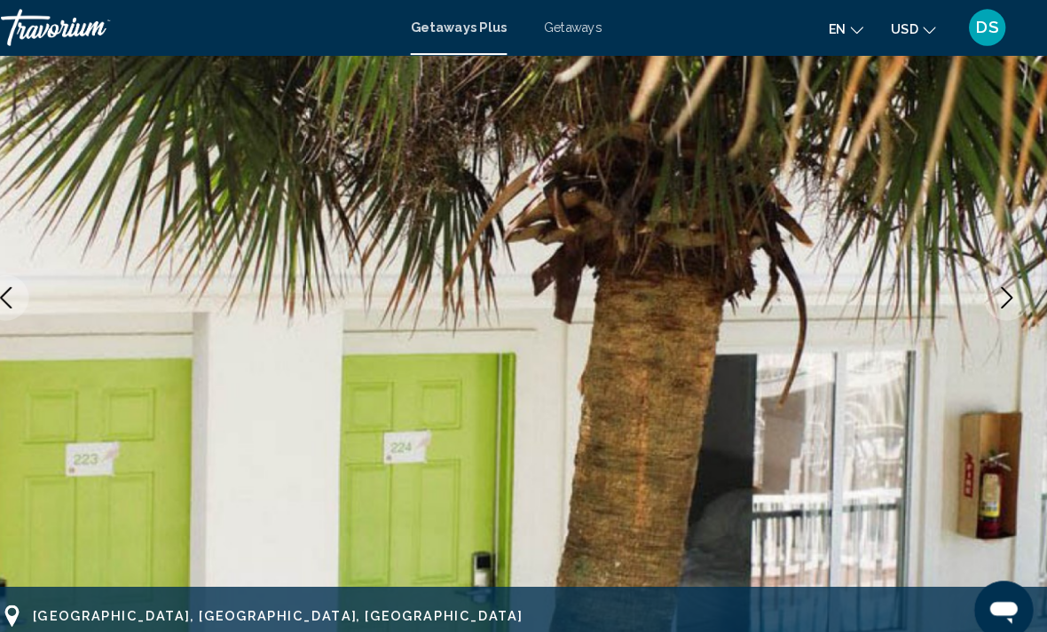
click at [985, 300] on button "Next image" at bounding box center [1007, 287] width 44 height 44
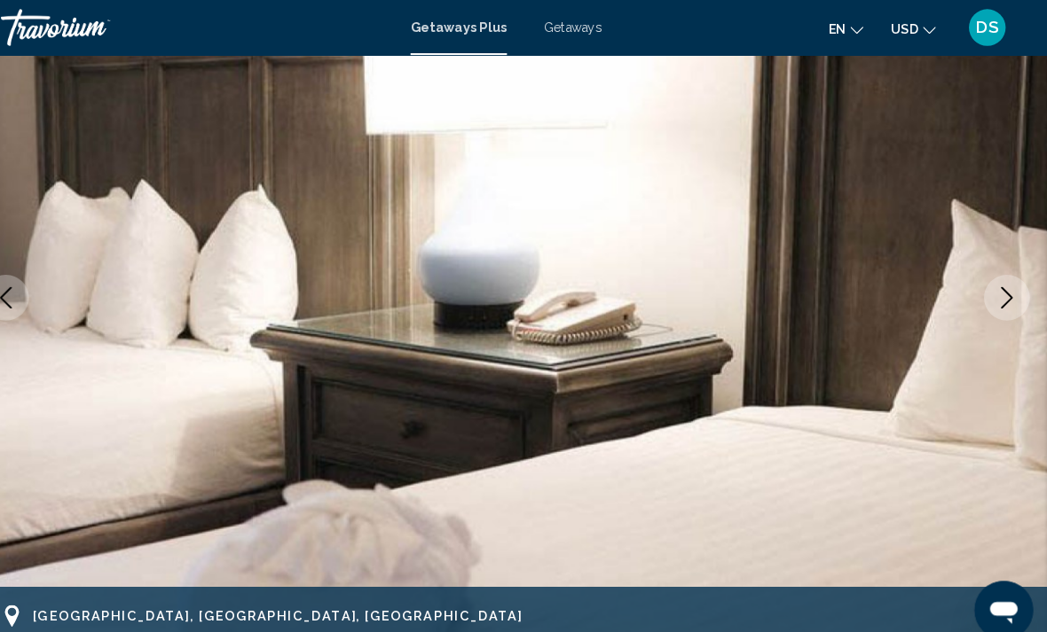
click at [996, 294] on icon "Next image" at bounding box center [1006, 287] width 21 height 21
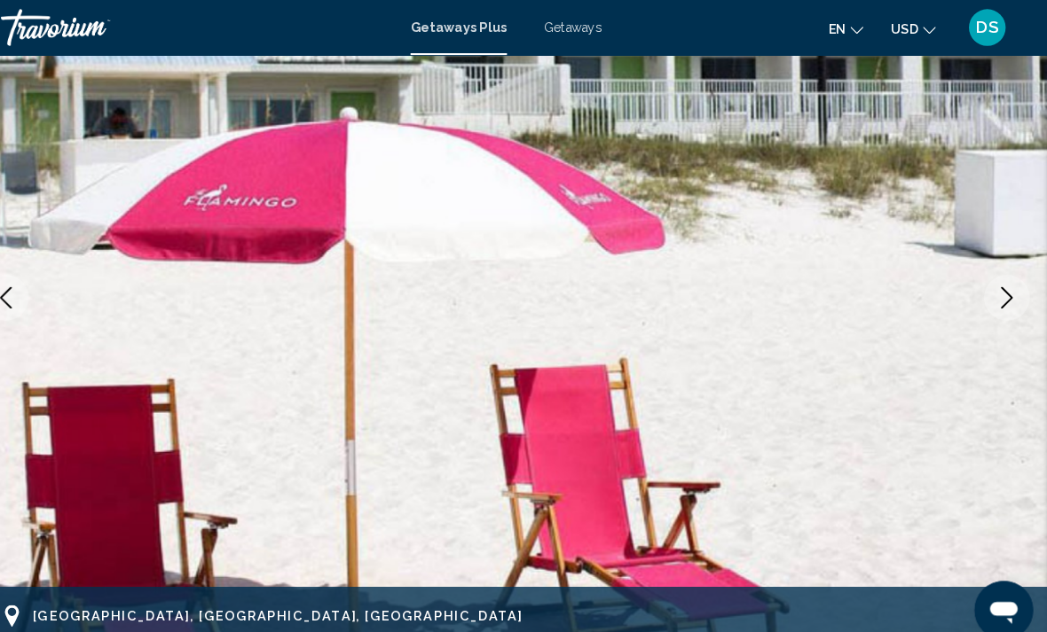
click at [996, 290] on icon "Next image" at bounding box center [1006, 287] width 21 height 21
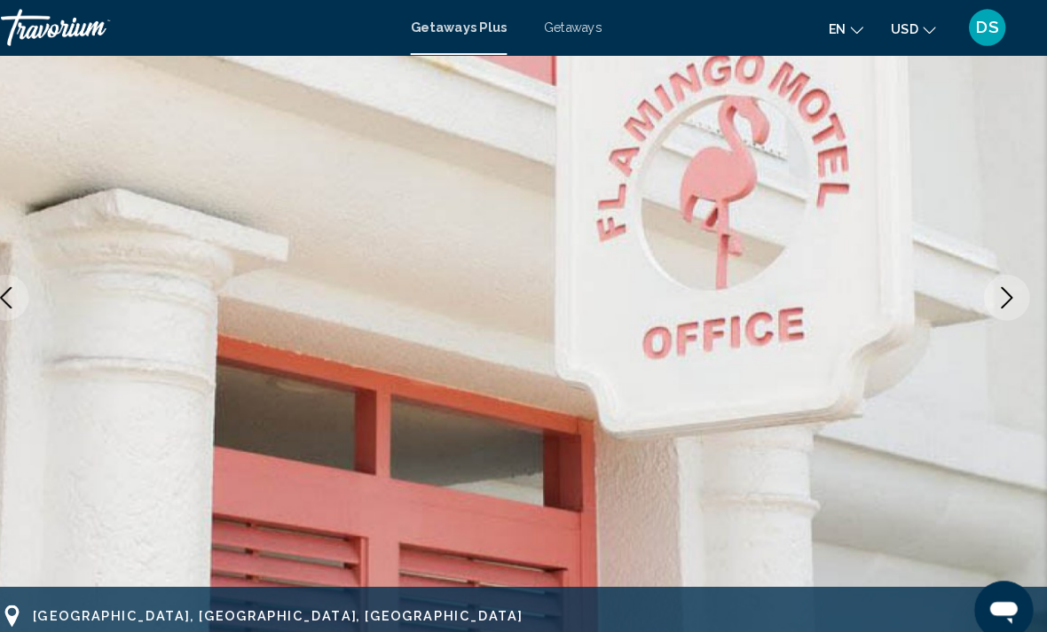
click at [996, 286] on icon "Next image" at bounding box center [1006, 287] width 21 height 21
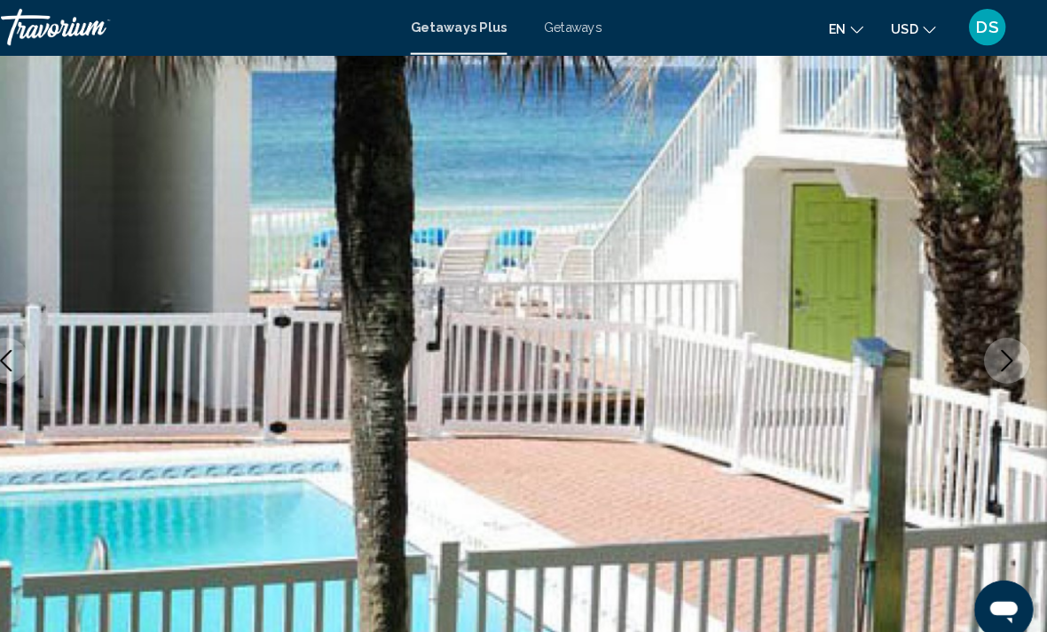
click at [996, 356] on icon "Next image" at bounding box center [1006, 348] width 21 height 21
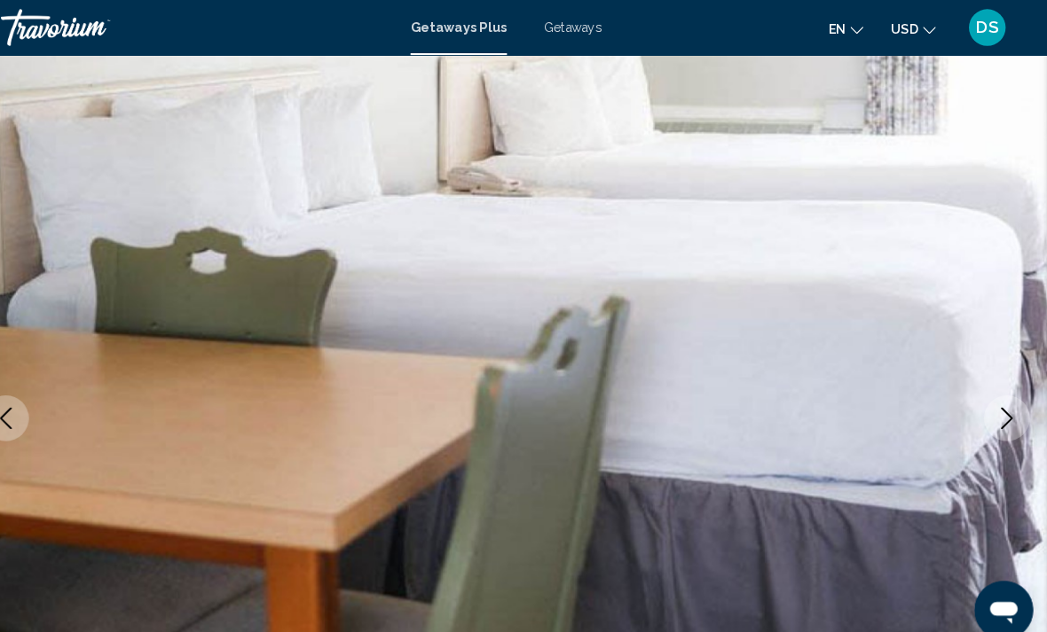
scroll to position [70, 0]
click at [996, 402] on icon "Next image" at bounding box center [1006, 404] width 21 height 21
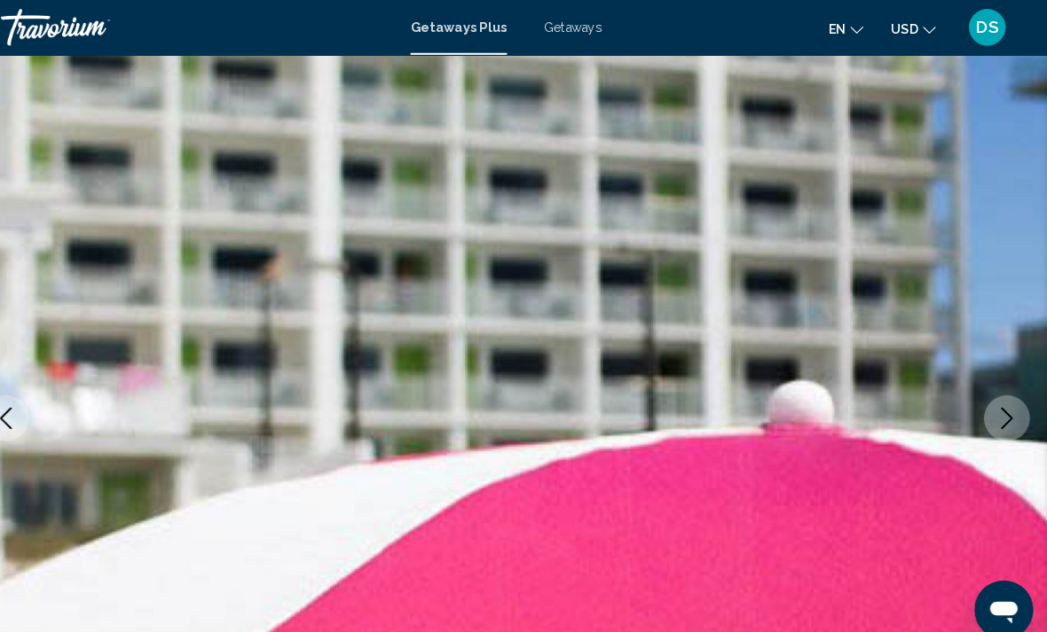
scroll to position [71, 0]
click at [996, 407] on icon "Next image" at bounding box center [1006, 403] width 21 height 21
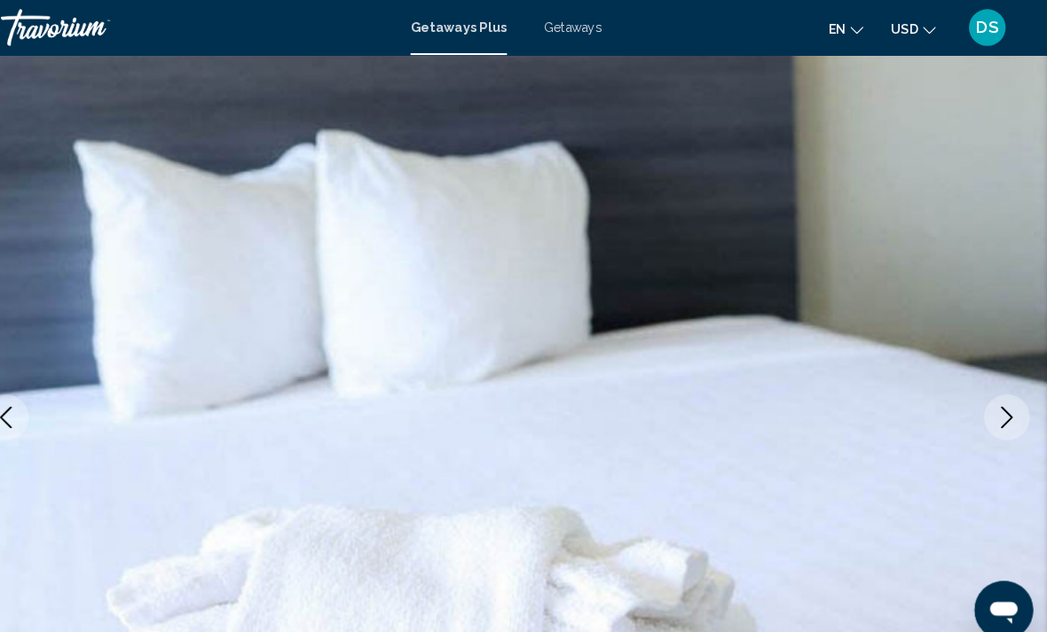
click at [985, 412] on button "Next image" at bounding box center [1007, 403] width 44 height 44
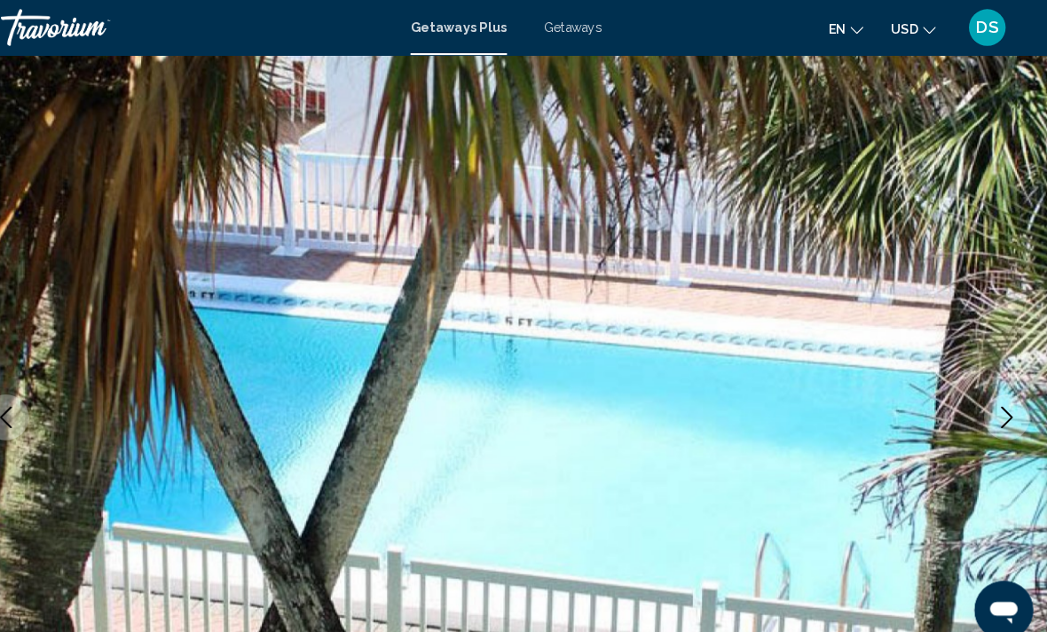
click at [996, 407] on icon "Next image" at bounding box center [1006, 403] width 21 height 21
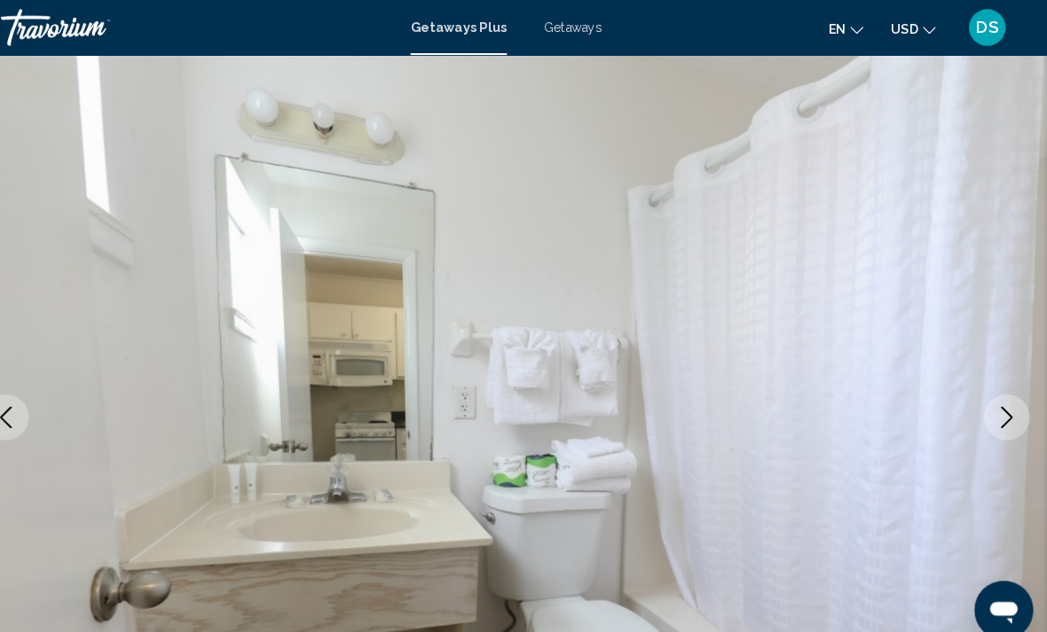
click at [985, 415] on button "Next image" at bounding box center [1007, 403] width 44 height 44
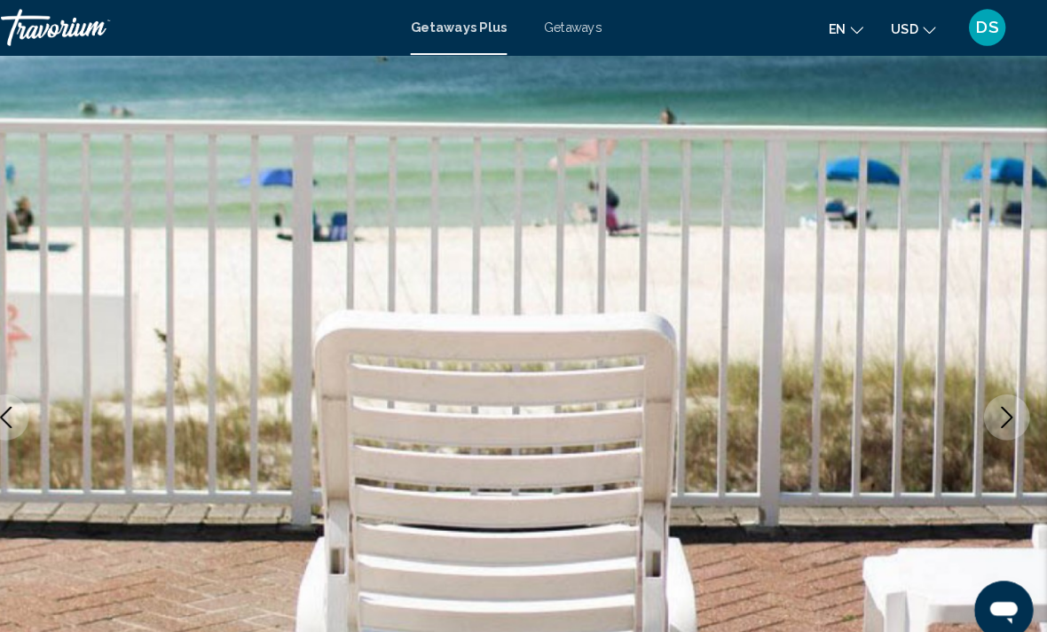
click at [996, 410] on icon "Next image" at bounding box center [1006, 403] width 21 height 21
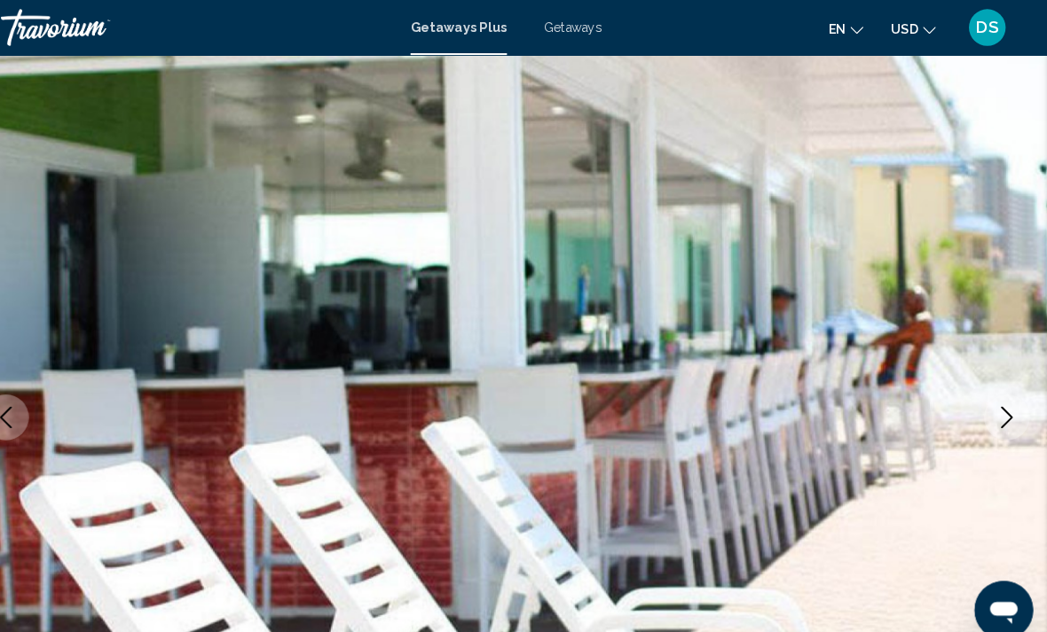
click at [985, 412] on button "Next image" at bounding box center [1007, 403] width 44 height 44
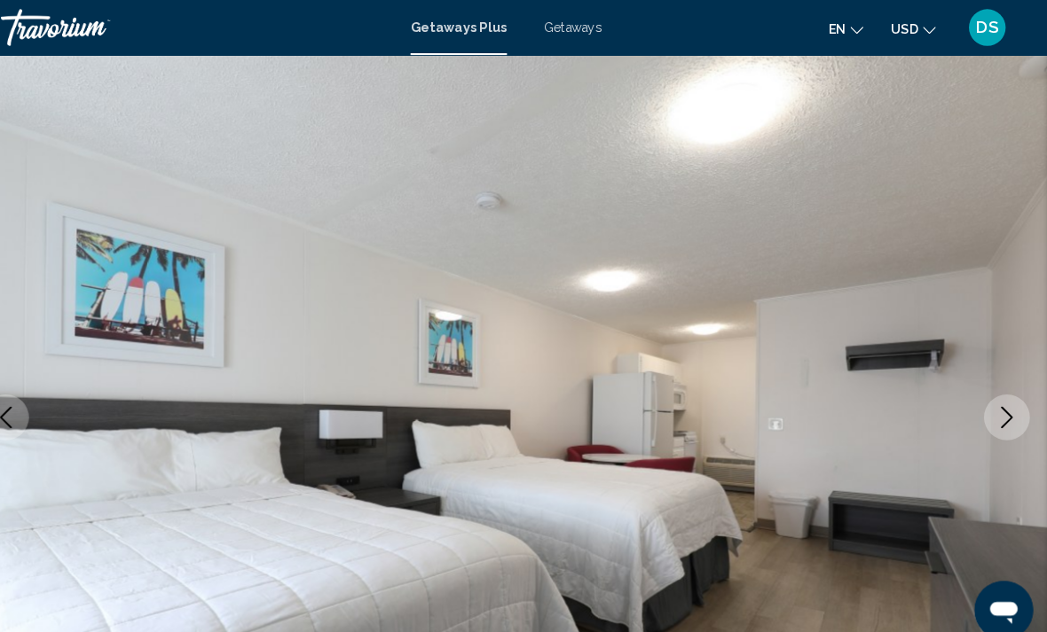
click at [985, 415] on button "Next image" at bounding box center [1007, 403] width 44 height 44
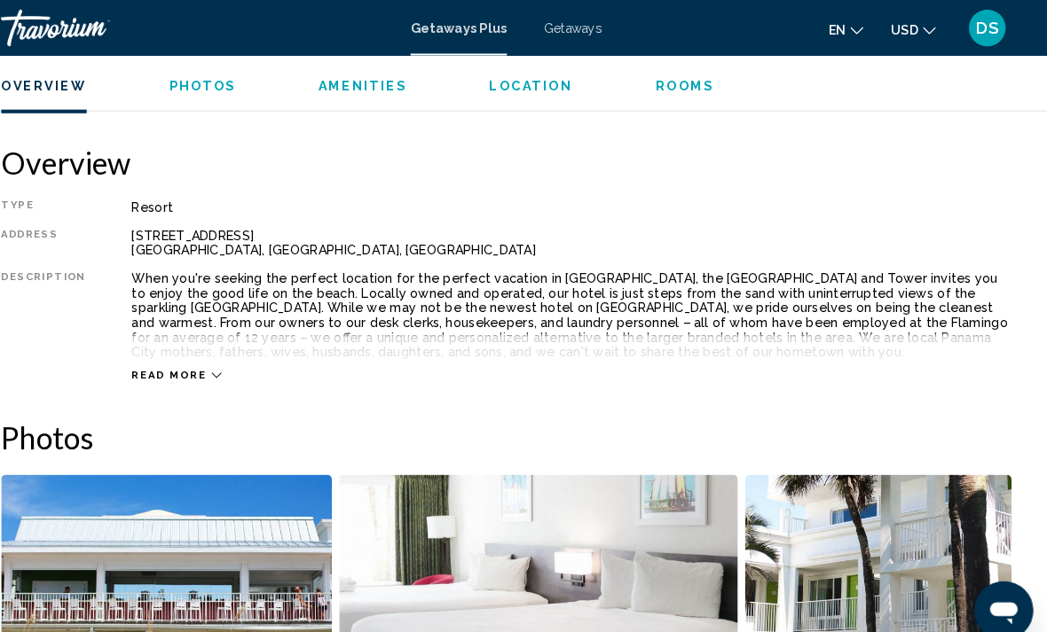
click at [161, 358] on span "Read more" at bounding box center [197, 363] width 73 height 12
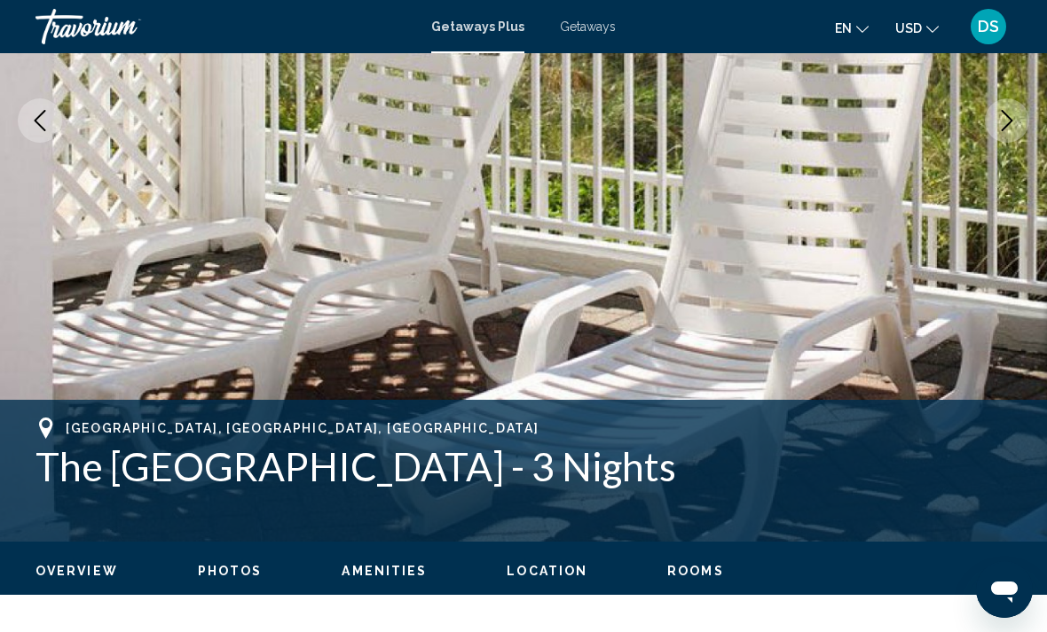
scroll to position [279, 0]
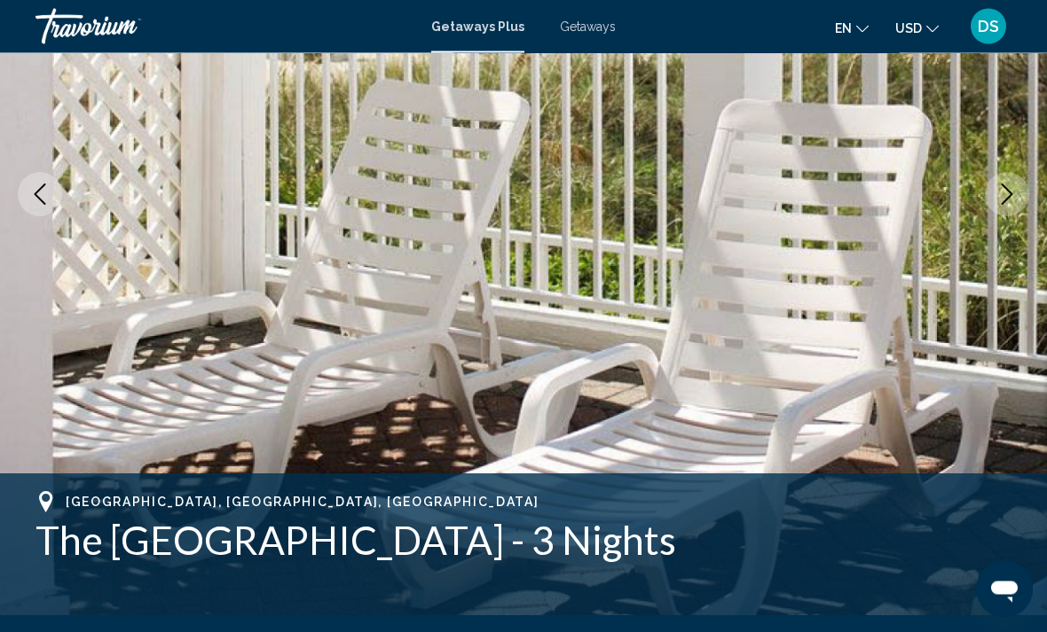
click at [596, 32] on span "Getaways" at bounding box center [588, 27] width 56 height 14
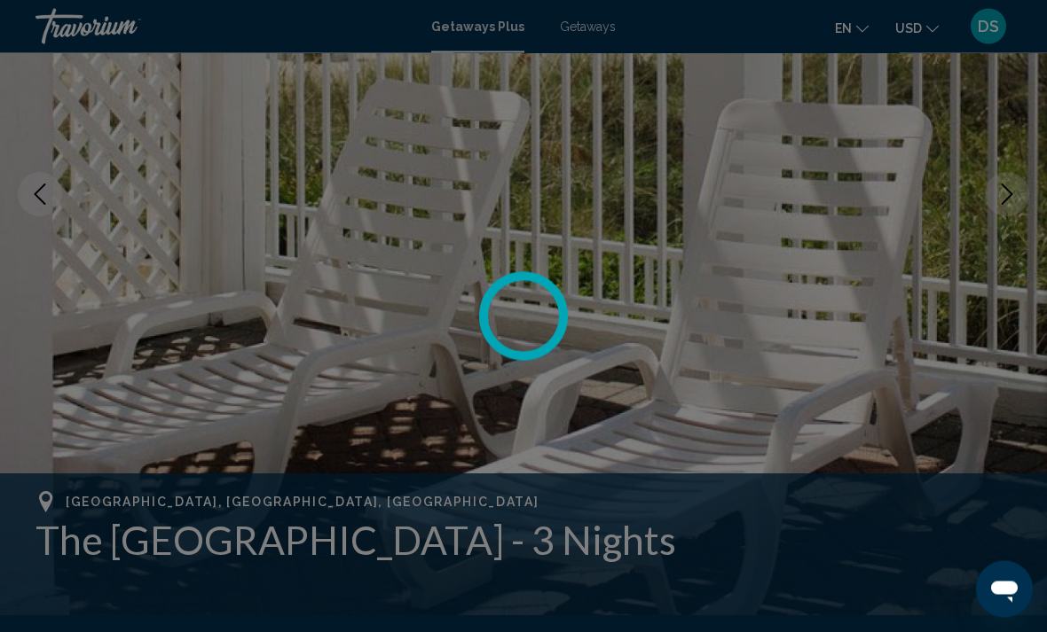
scroll to position [280, 0]
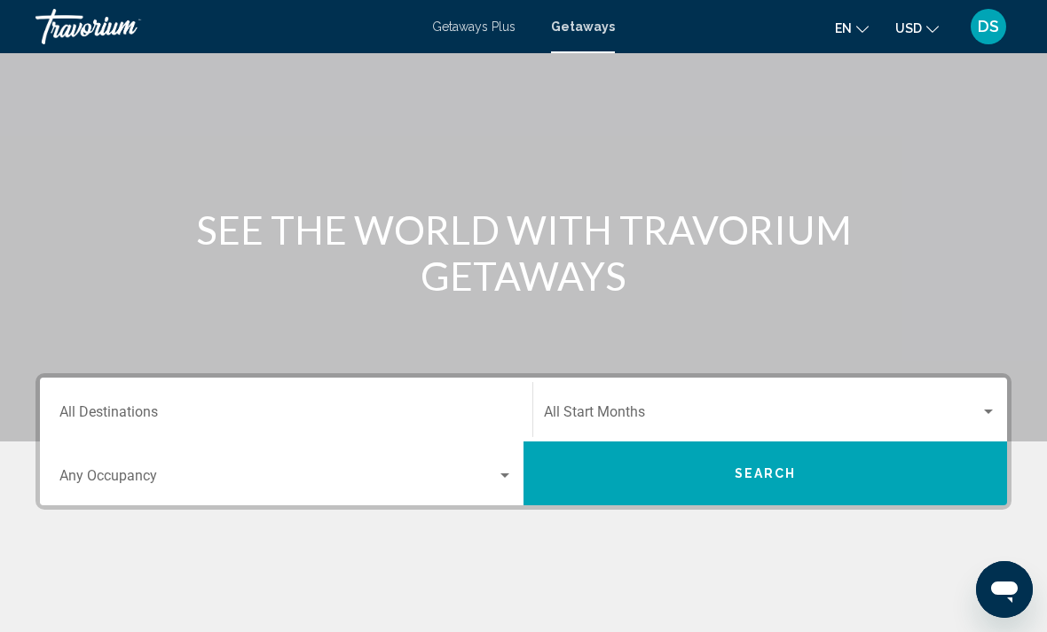
scroll to position [100, 0]
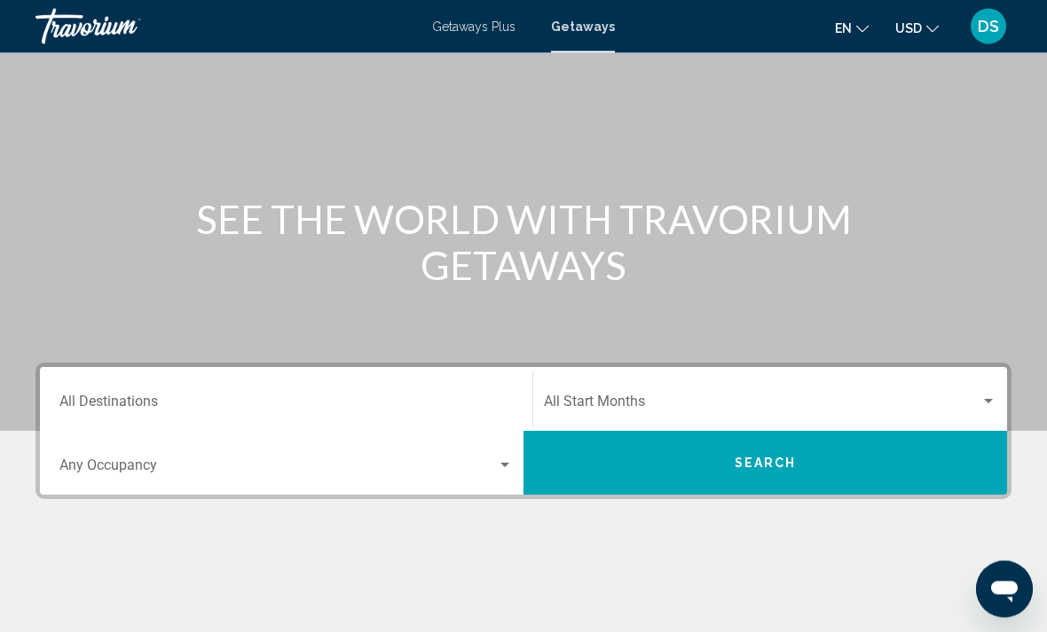
click at [405, 403] on input "Destination All Destinations" at bounding box center [285, 406] width 453 height 16
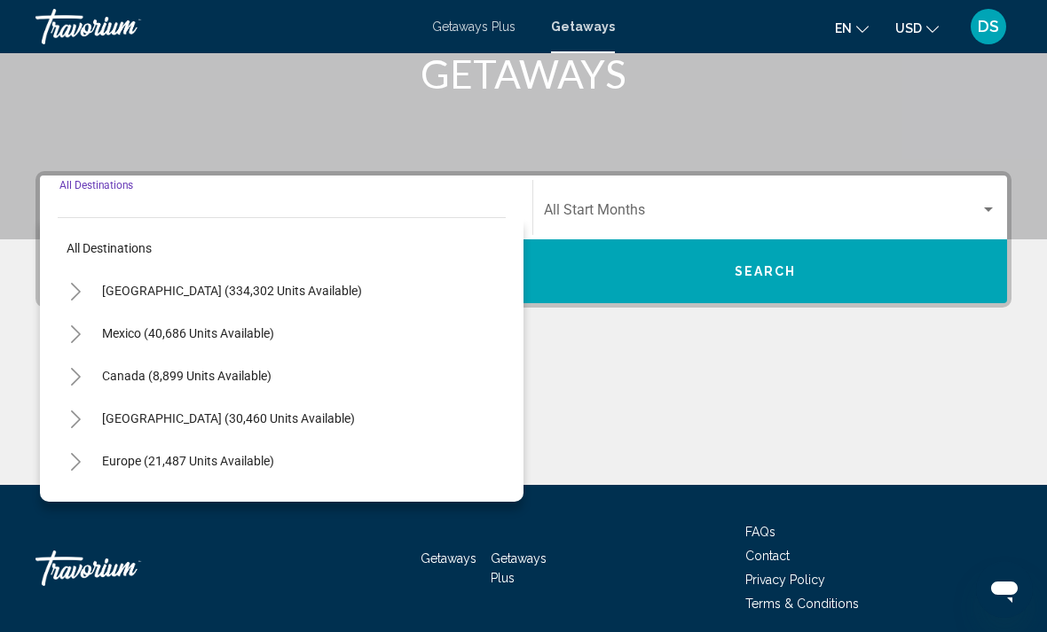
scroll to position [306, 0]
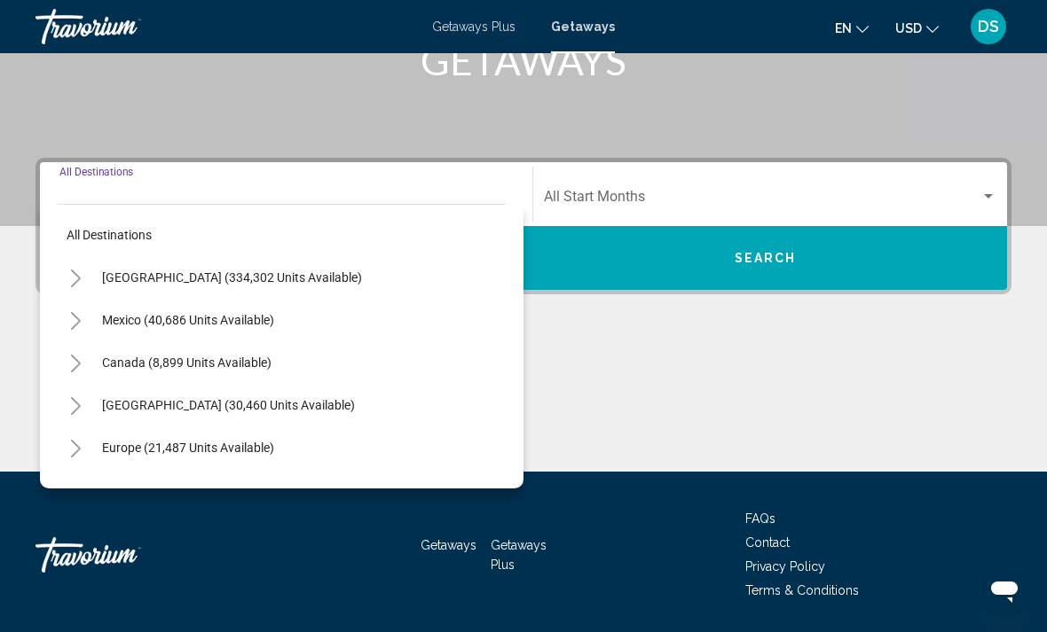
click at [274, 291] on button "[GEOGRAPHIC_DATA] (334,302 units available)" at bounding box center [232, 277] width 278 height 41
type input "**********"
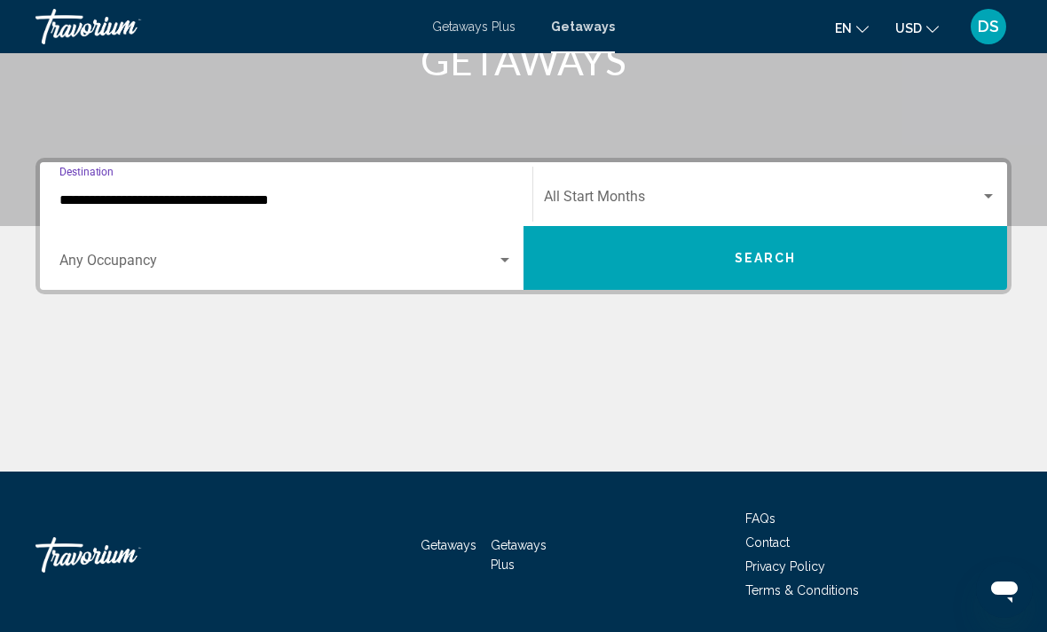
click at [467, 270] on span "Search widget" at bounding box center [277, 264] width 437 height 16
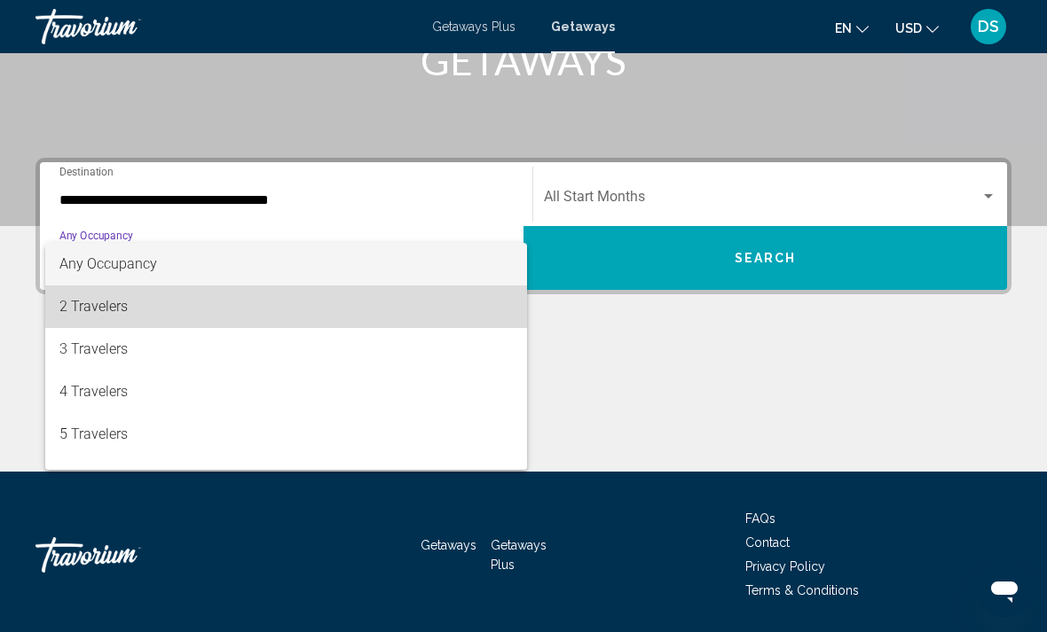
click at [288, 307] on span "2 Travelers" at bounding box center [285, 307] width 453 height 43
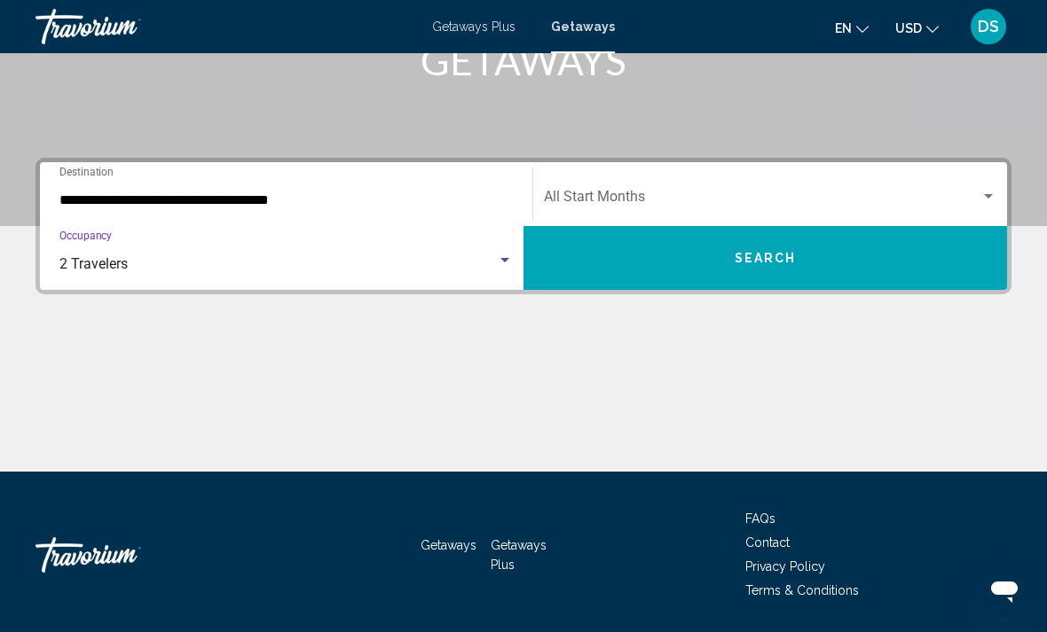
click at [673, 200] on span "Search widget" at bounding box center [762, 200] width 436 height 16
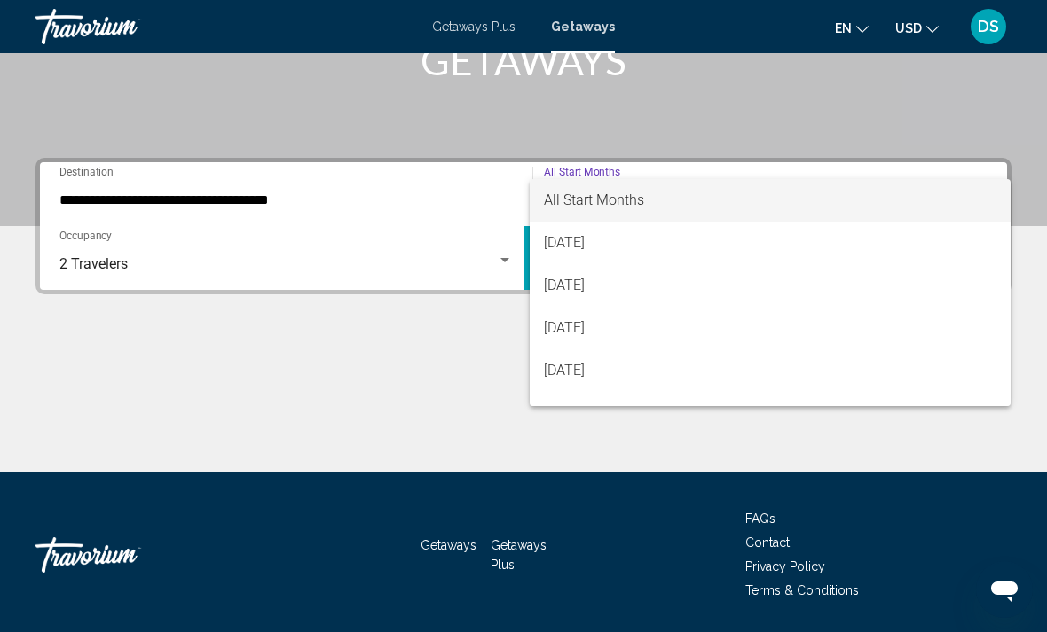
click at [426, 373] on div at bounding box center [523, 316] width 1047 height 632
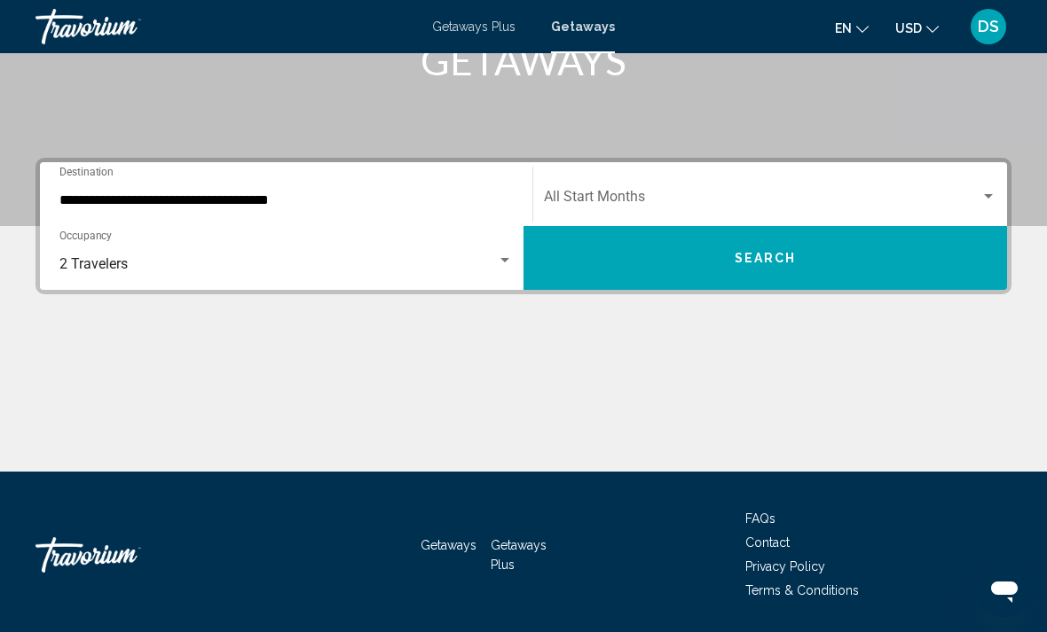
scroll to position [0, 0]
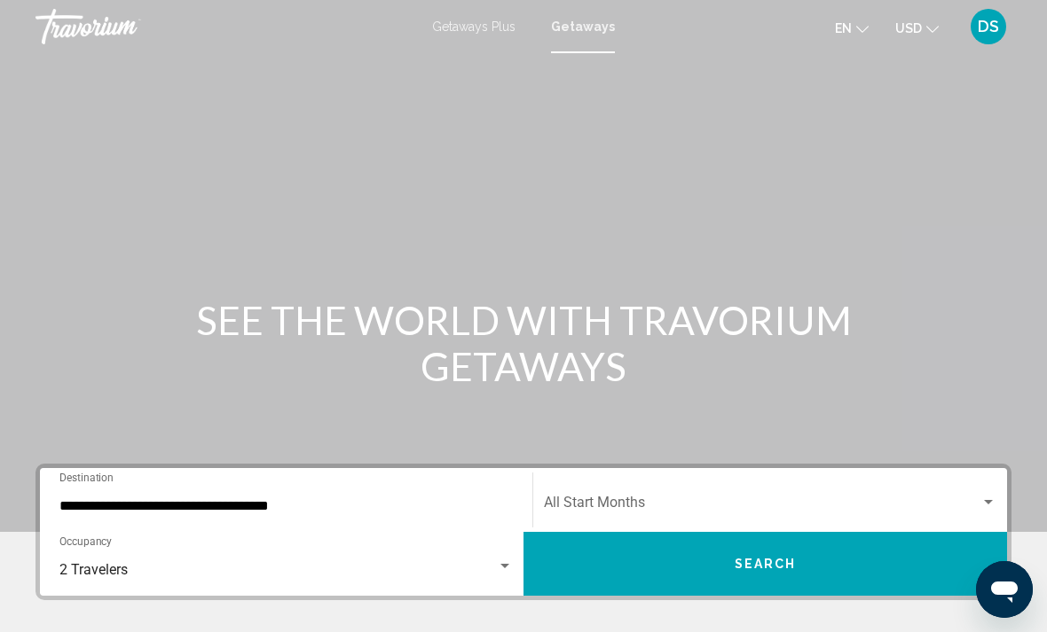
click at [640, 9] on div "en English Español Français Italiano Português русский USD USD ($) MXN (Mex$) C…" at bounding box center [821, 26] width 379 height 37
